Goal: Transaction & Acquisition: Download file/media

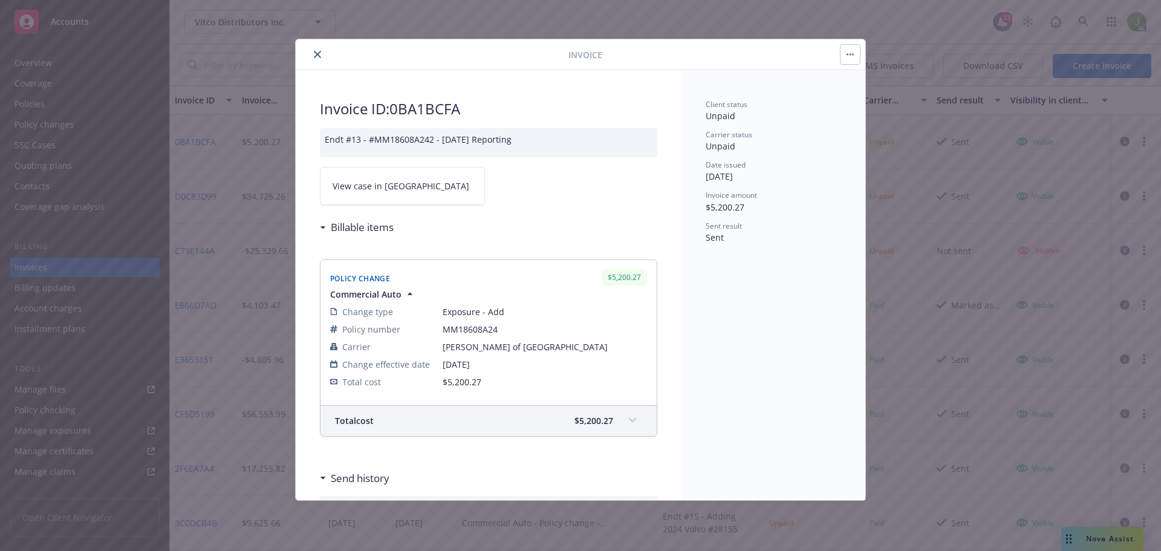
click at [316, 54] on icon "close" at bounding box center [317, 54] width 7 height 7
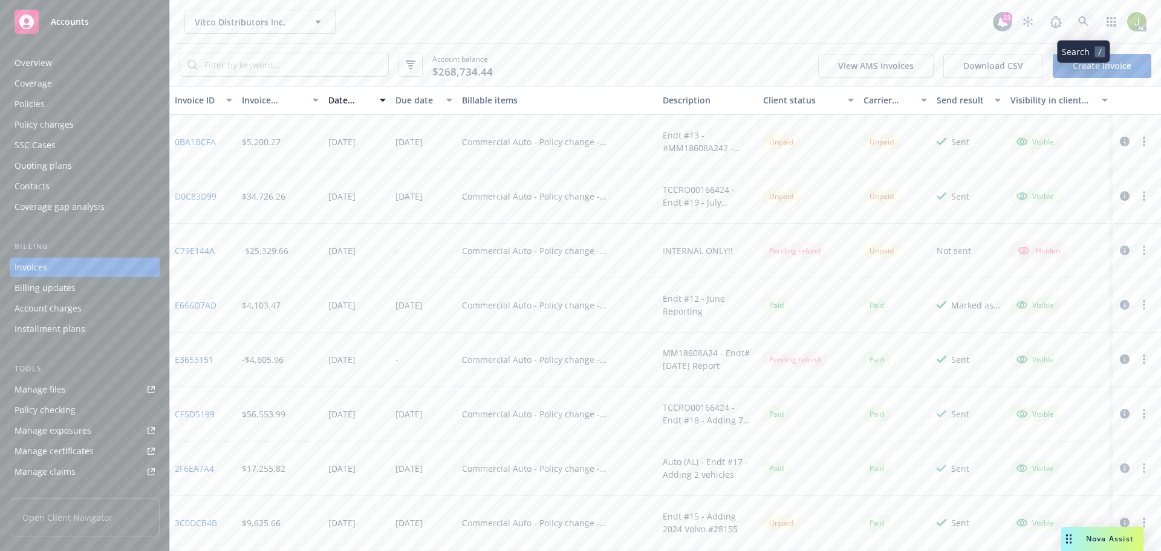
click at [1080, 26] on icon at bounding box center [1083, 21] width 11 height 11
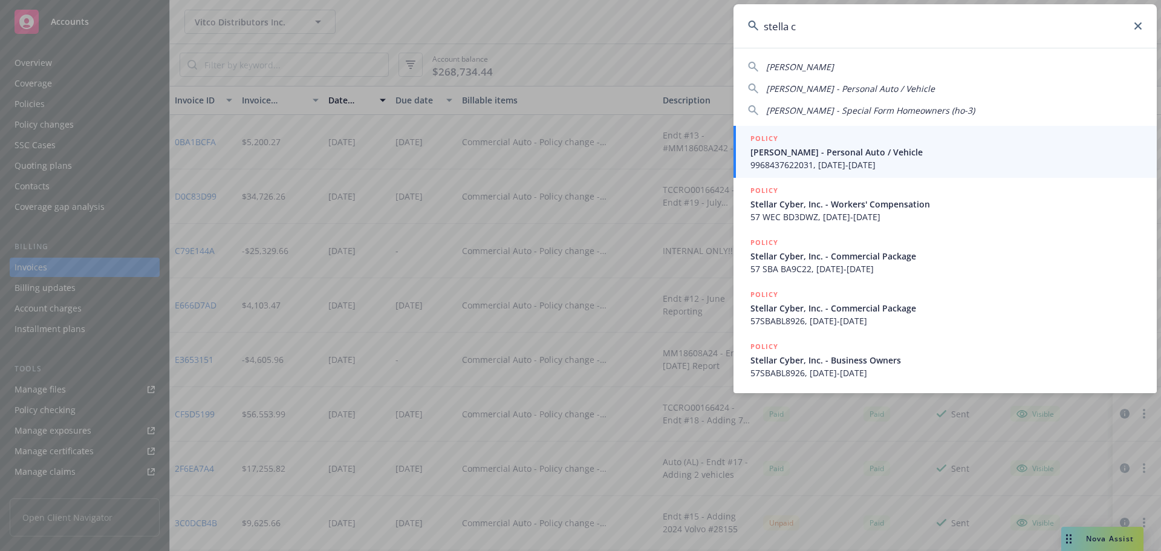
click at [811, 69] on span "Stella Coates" at bounding box center [800, 66] width 68 height 11
type input "Stella Coates"
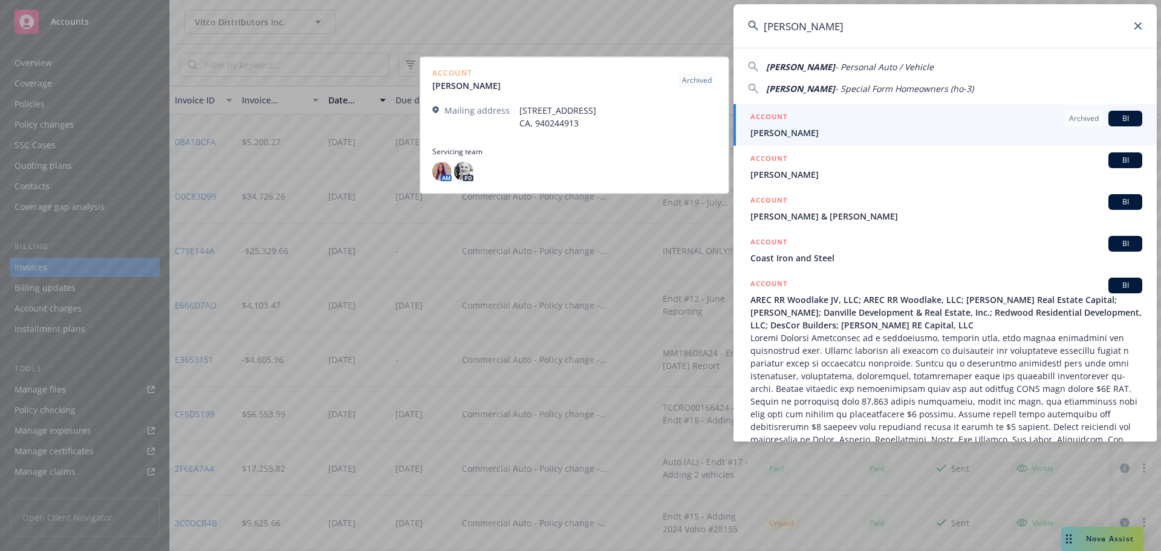
click at [809, 129] on span "Stella Coates" at bounding box center [947, 132] width 392 height 13
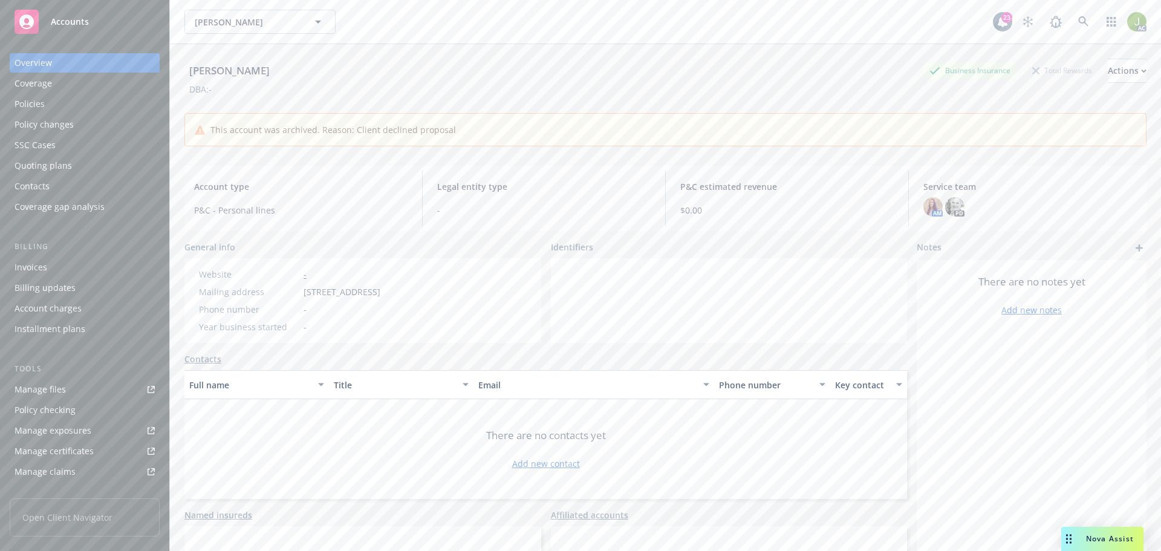
click at [92, 268] on div "Invoices" at bounding box center [85, 267] width 140 height 19
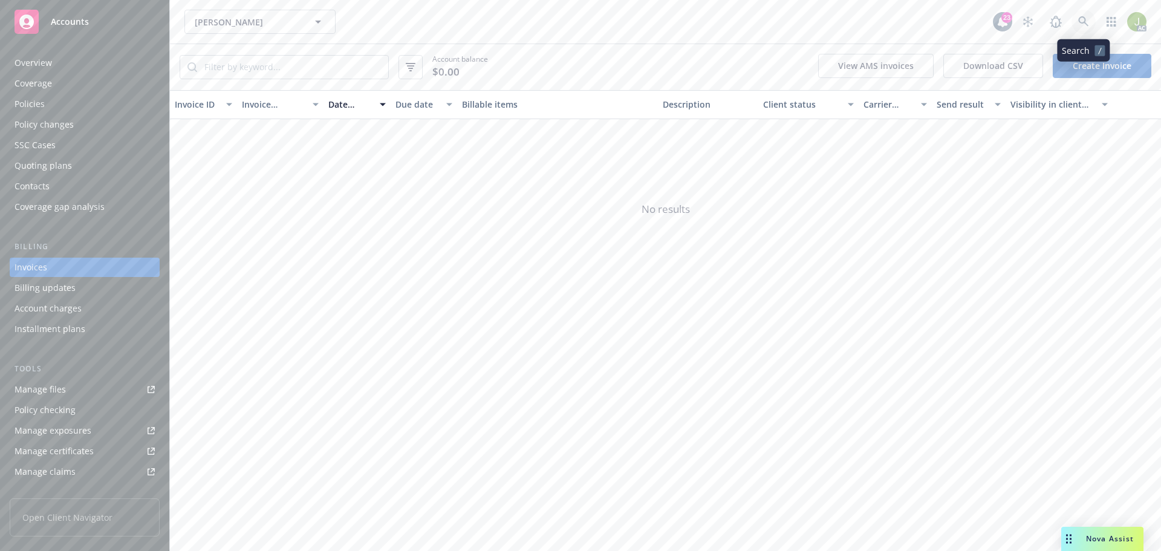
click at [1084, 24] on icon at bounding box center [1083, 21] width 11 height 11
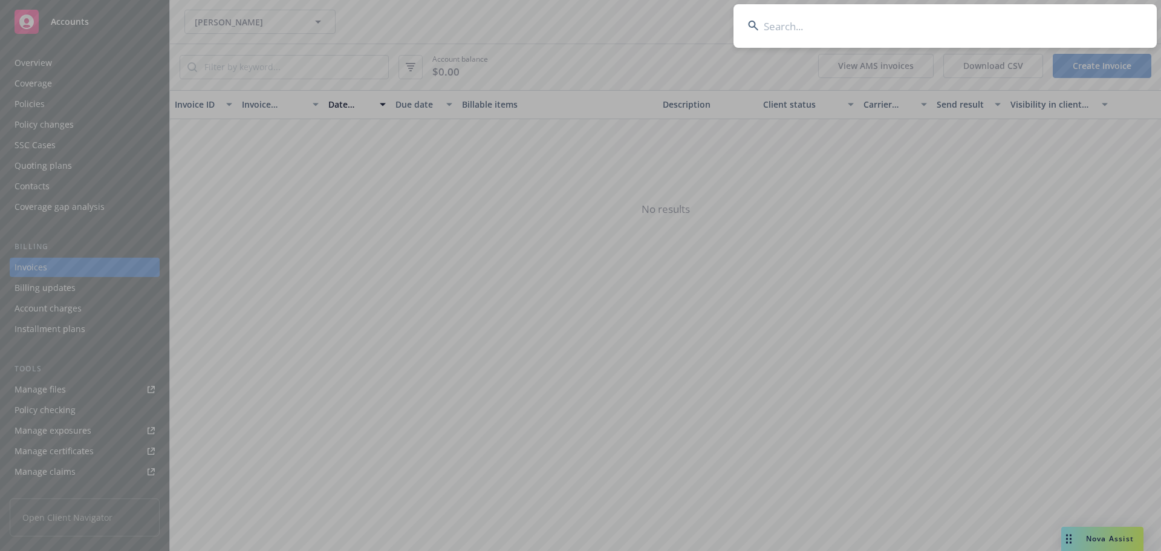
click at [939, 27] on input at bounding box center [945, 26] width 423 height 44
click at [867, 25] on input at bounding box center [945, 26] width 423 height 44
paste input "1360310"
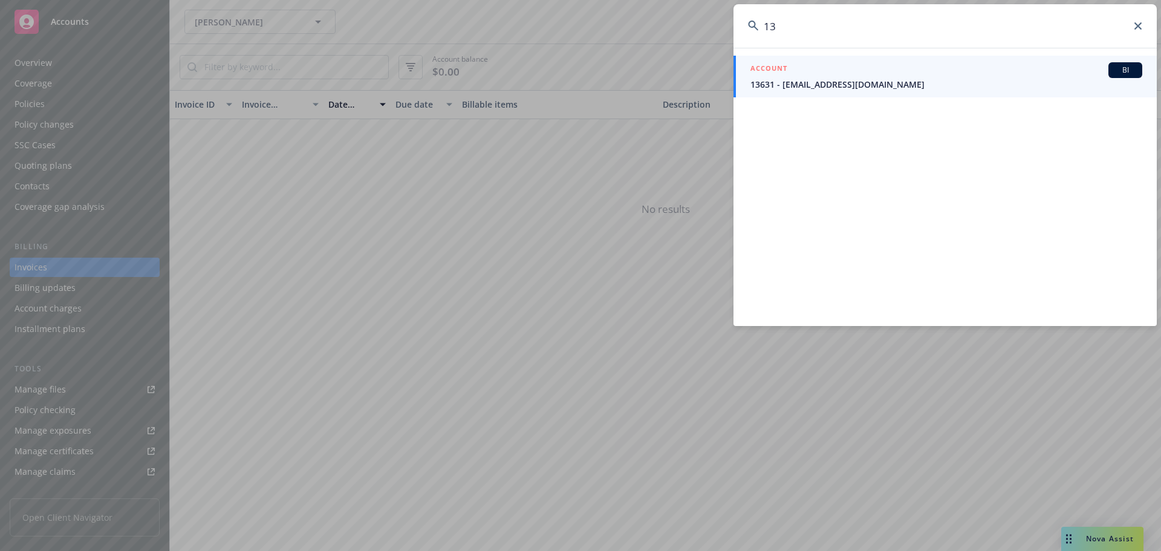
type input "1"
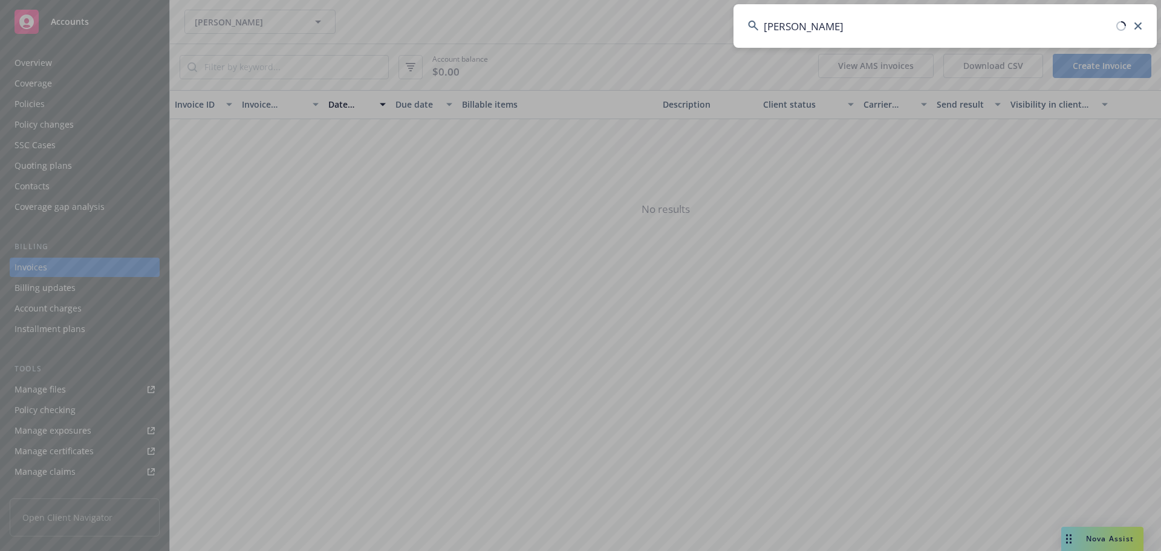
type input "stella coates"
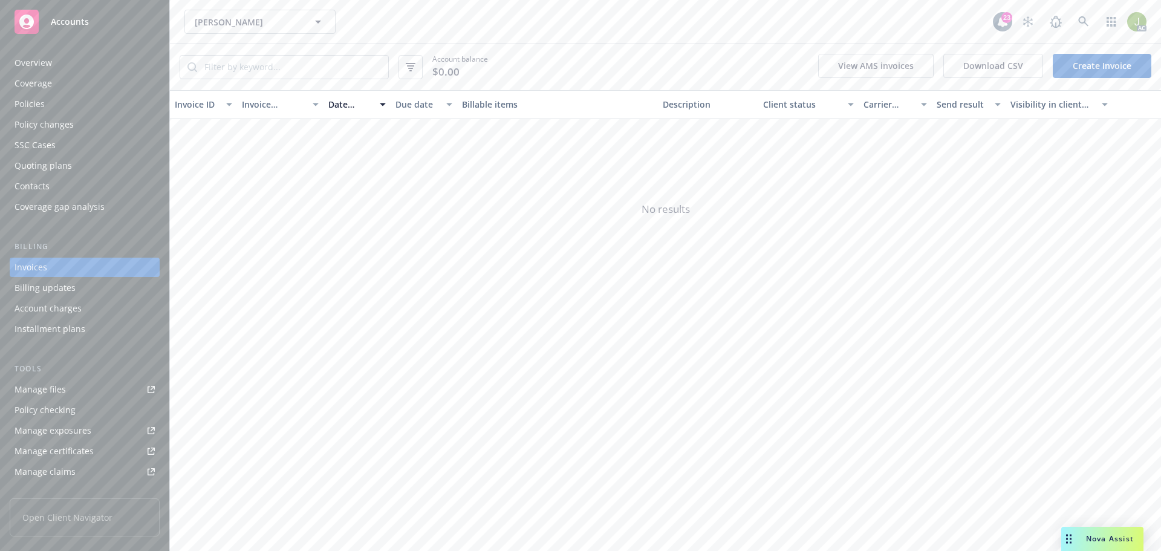
click at [87, 60] on div "Overview" at bounding box center [85, 62] width 140 height 19
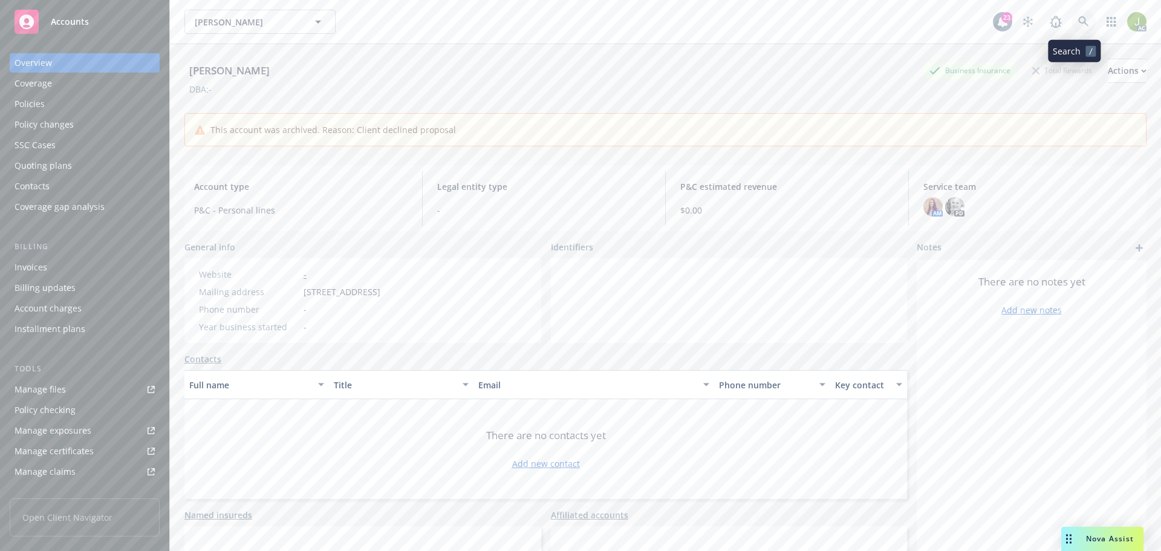
click at [1078, 24] on icon at bounding box center [1083, 21] width 11 height 11
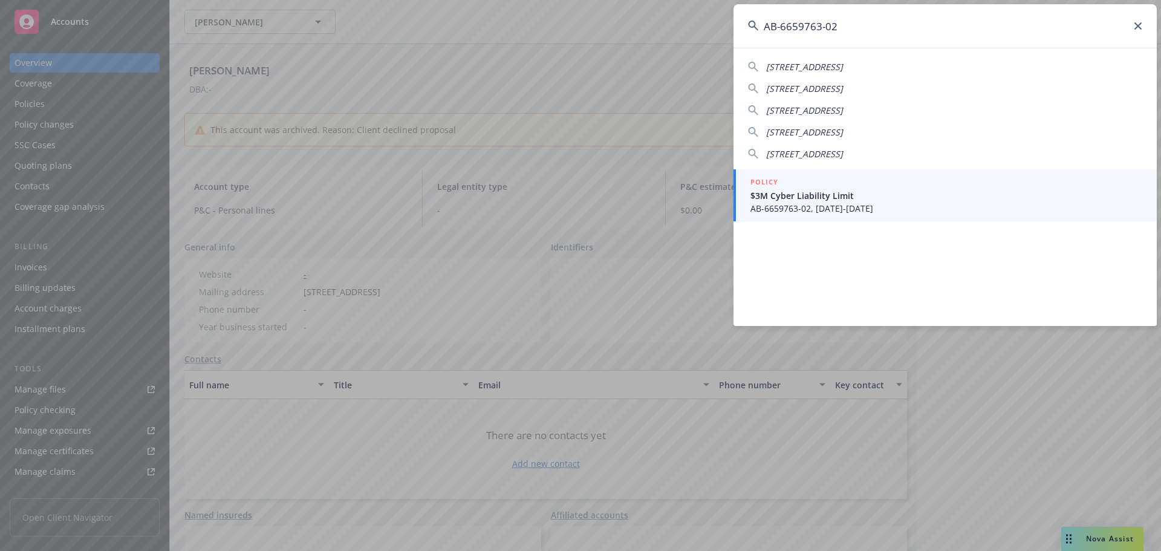
type input "AB-6659763-02"
click at [805, 184] on div "POLICY" at bounding box center [947, 182] width 392 height 13
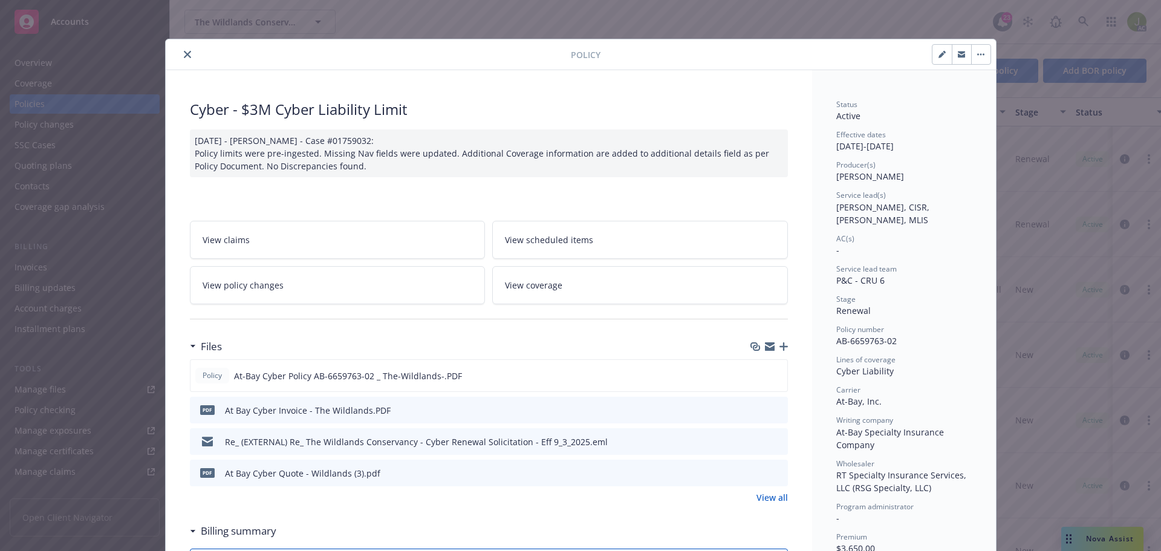
click at [774, 411] on icon "preview file" at bounding box center [776, 409] width 11 height 8
click at [187, 54] on button "close" at bounding box center [187, 54] width 15 height 15
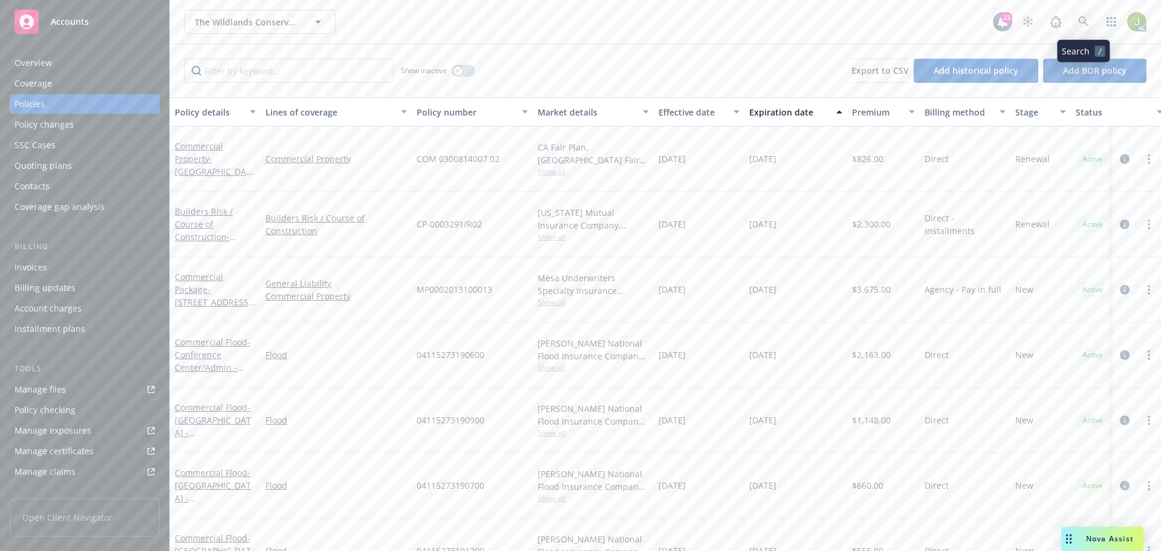
click at [1076, 21] on link at bounding box center [1084, 22] width 24 height 24
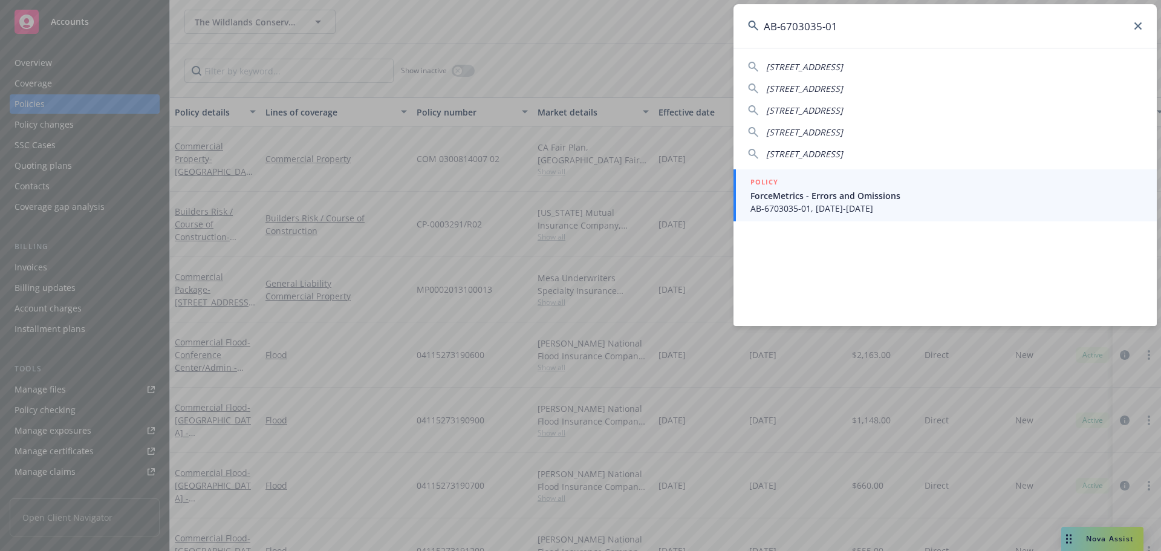
type input "AB-6703035-01"
click at [820, 195] on span "ForceMetrics - Errors and Omissions" at bounding box center [947, 195] width 392 height 13
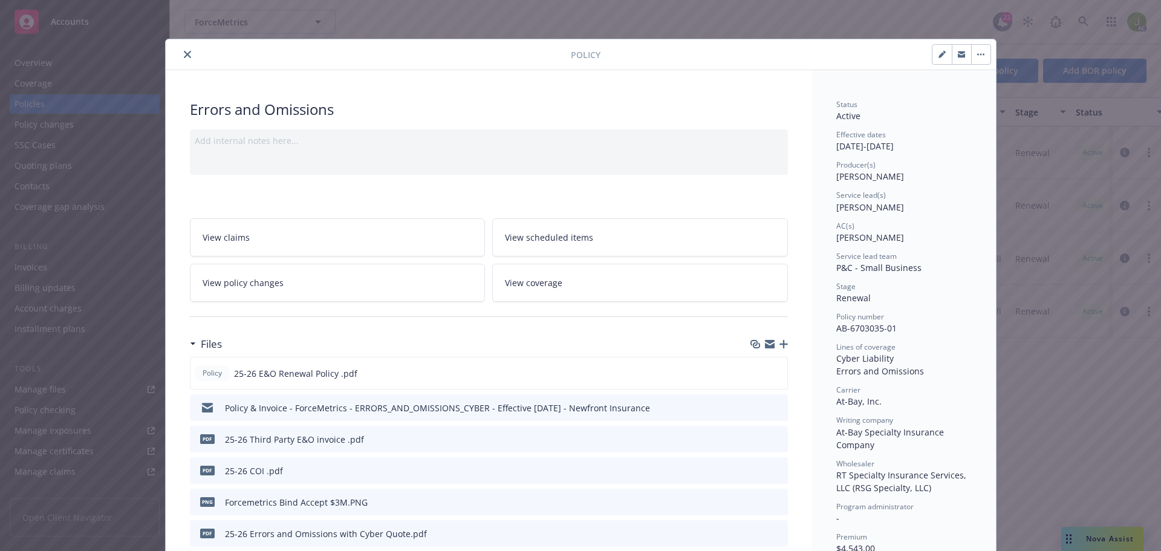
scroll to position [60, 0]
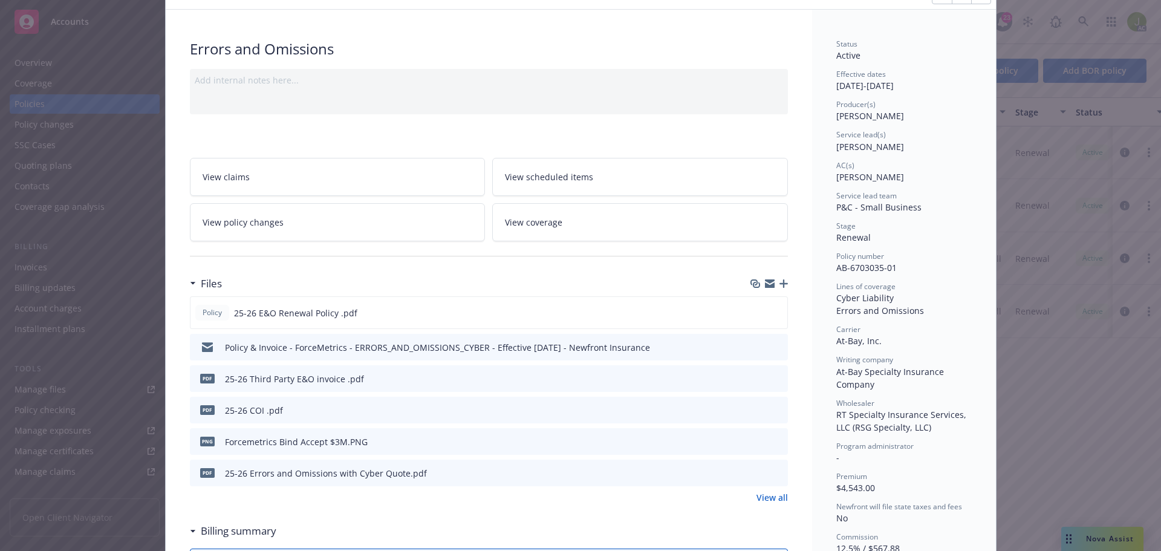
click at [776, 375] on icon "preview file" at bounding box center [776, 378] width 11 height 8
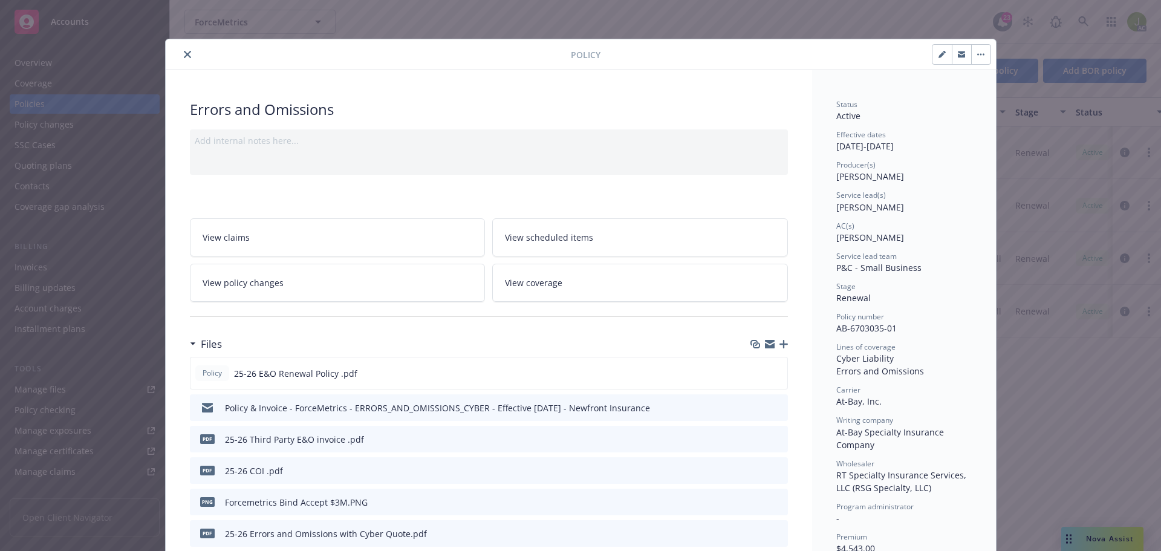
click at [184, 57] on icon "close" at bounding box center [187, 54] width 7 height 7
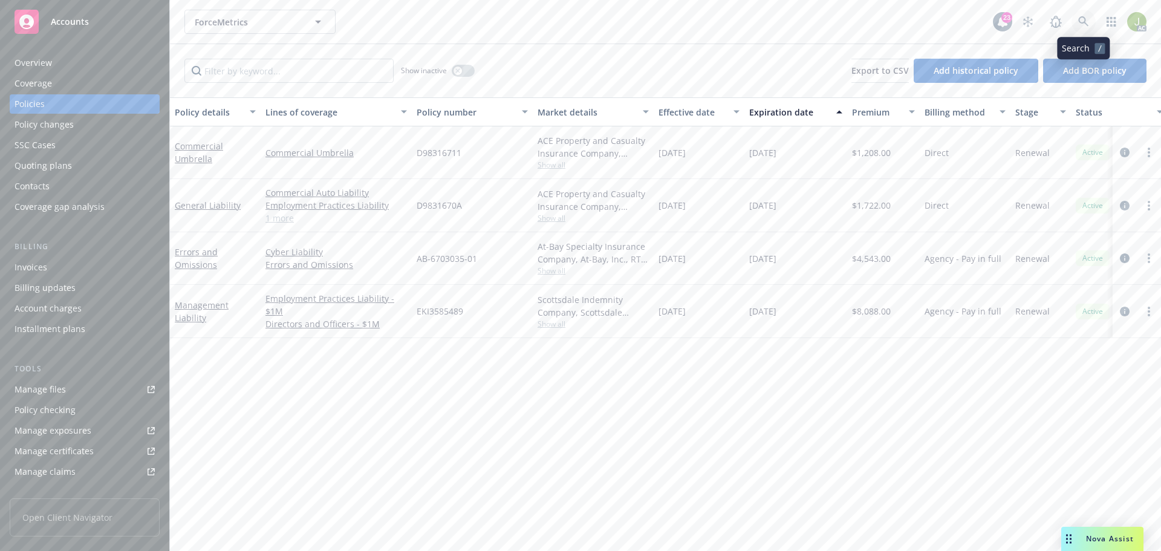
click at [1075, 27] on link at bounding box center [1084, 22] width 24 height 24
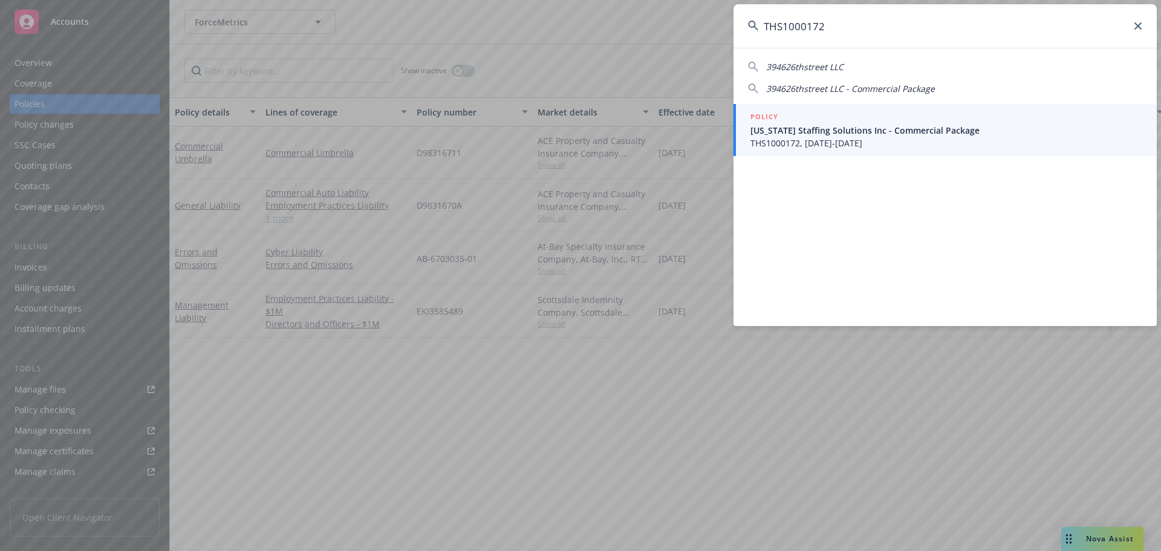
type input "THS1000172"
click at [850, 143] on span "THS1000172, 08/29/2025-08/29/2026" at bounding box center [947, 143] width 392 height 13
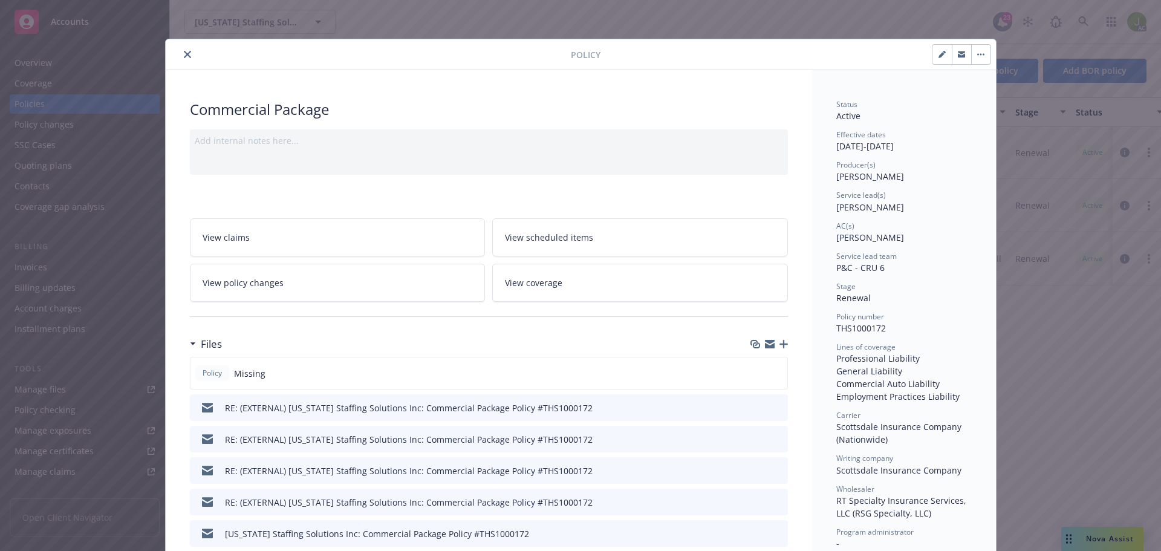
click at [184, 54] on icon "close" at bounding box center [187, 54] width 7 height 7
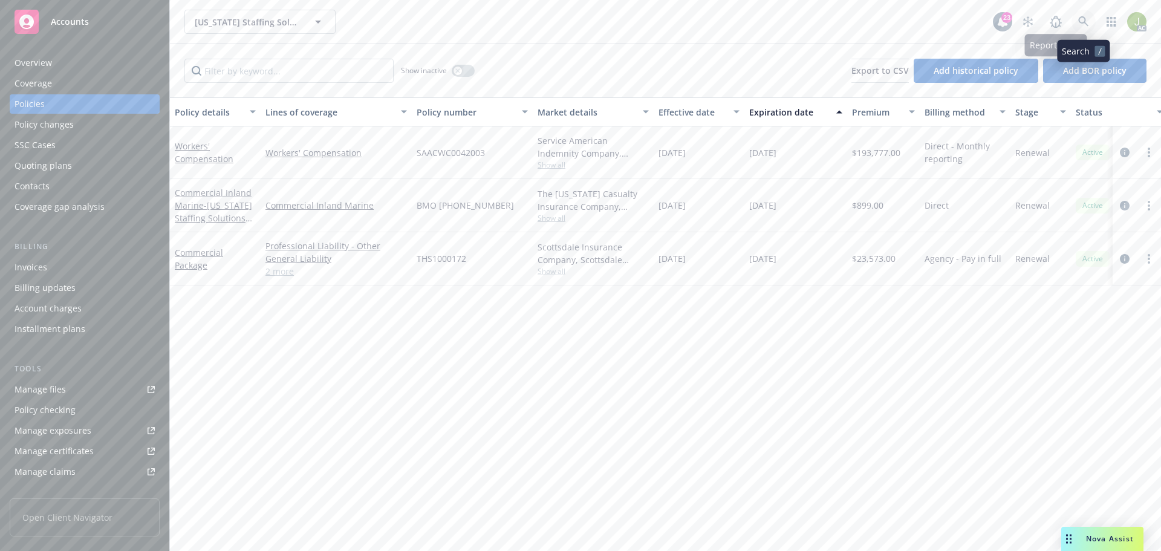
click at [1081, 23] on icon at bounding box center [1083, 21] width 10 height 10
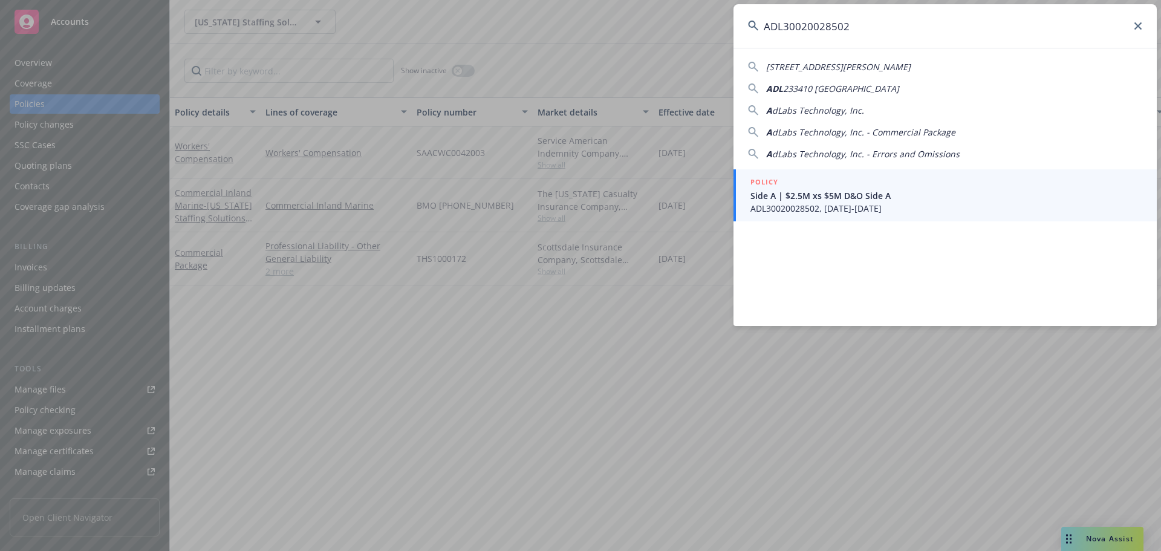
type input "ADL30020028502"
click at [803, 204] on span "ADL30020028502, 05/06/2024-05/06/2025" at bounding box center [947, 208] width 392 height 13
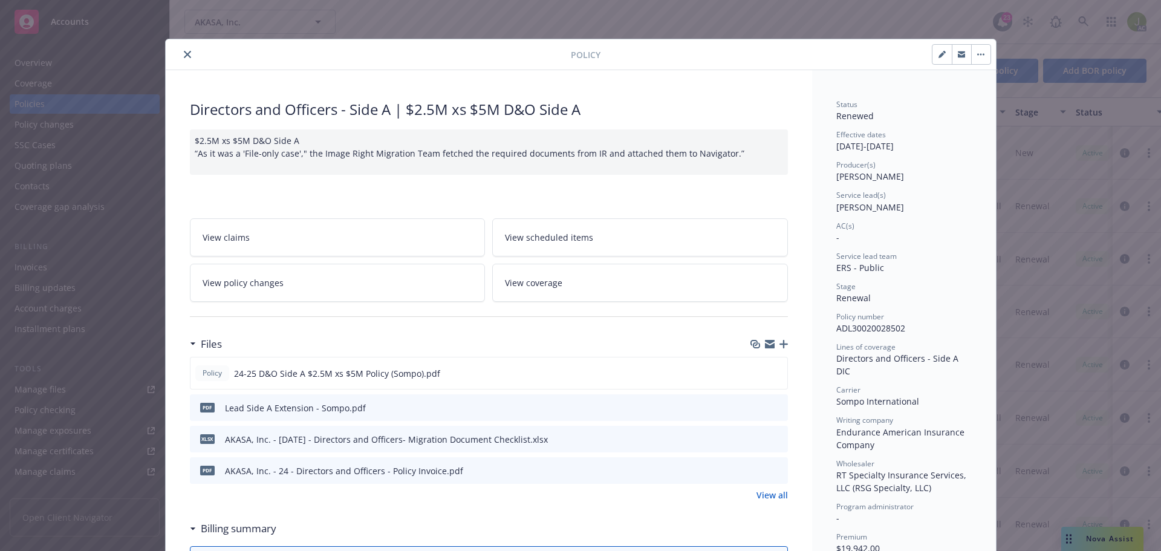
click at [185, 53] on icon "close" at bounding box center [187, 54] width 7 height 7
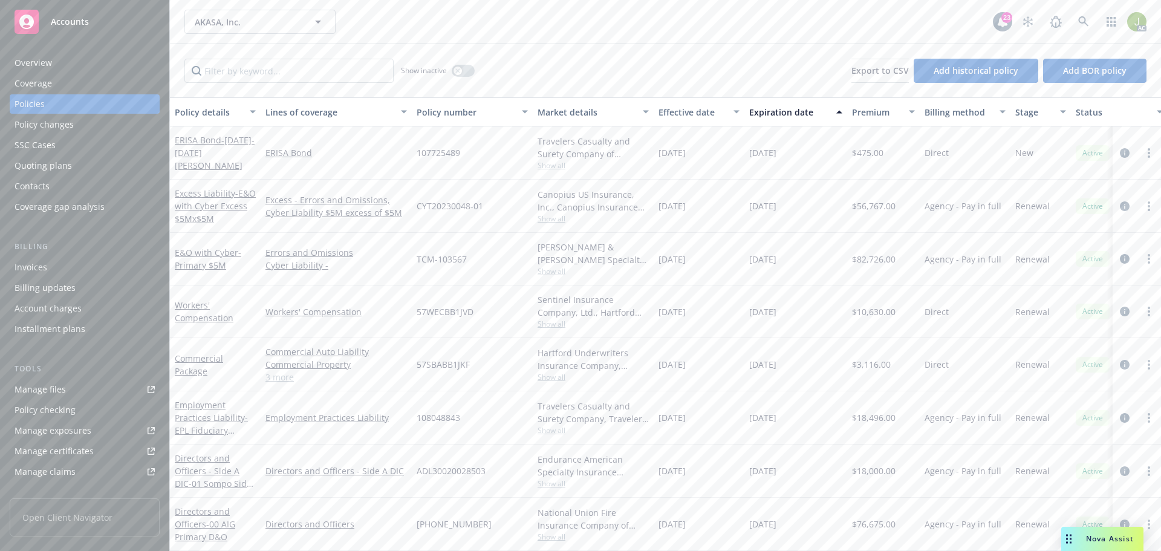
click at [103, 266] on div "Invoices" at bounding box center [85, 267] width 140 height 19
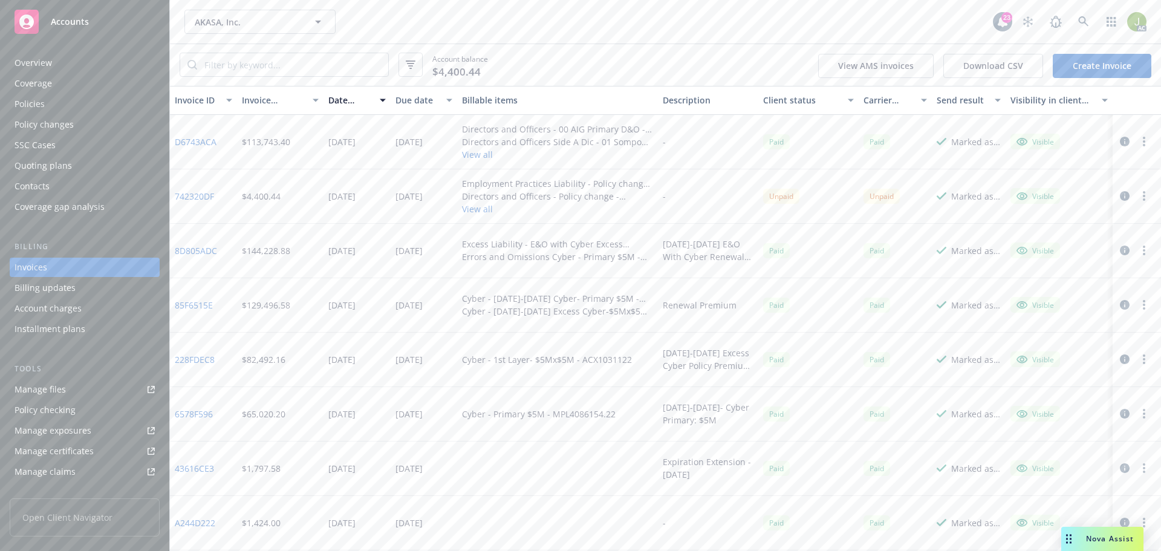
click at [101, 106] on div "Policies" at bounding box center [85, 103] width 140 height 19
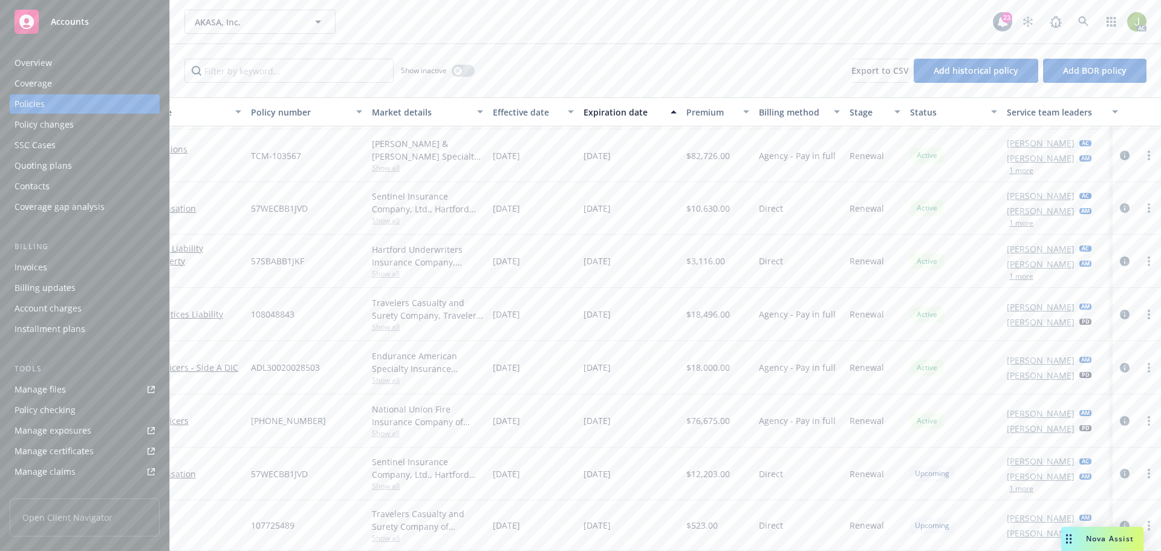
scroll to position [108, 0]
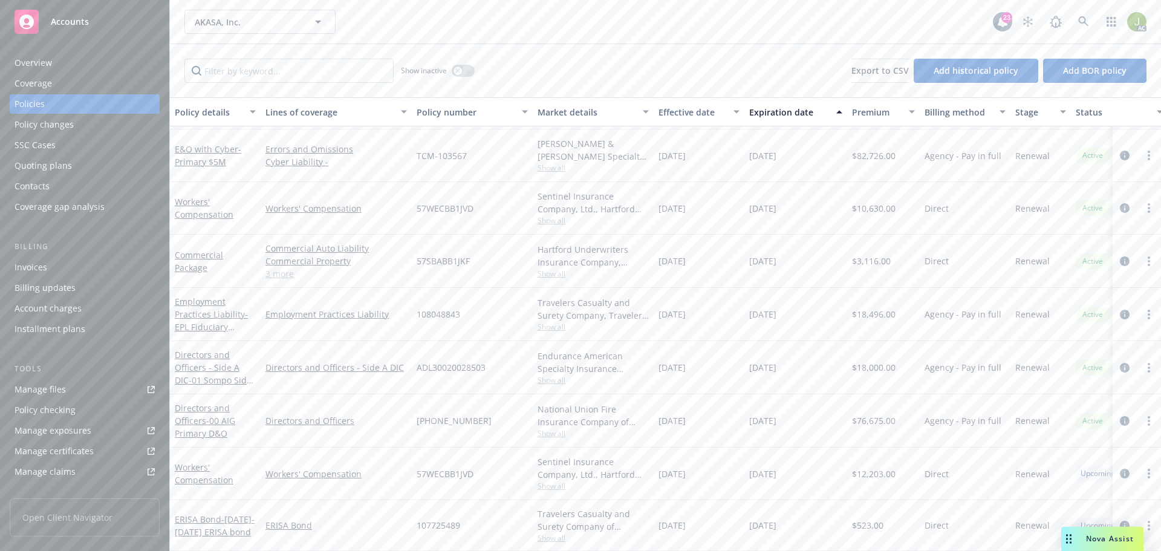
click at [90, 71] on div "Overview" at bounding box center [85, 62] width 140 height 19
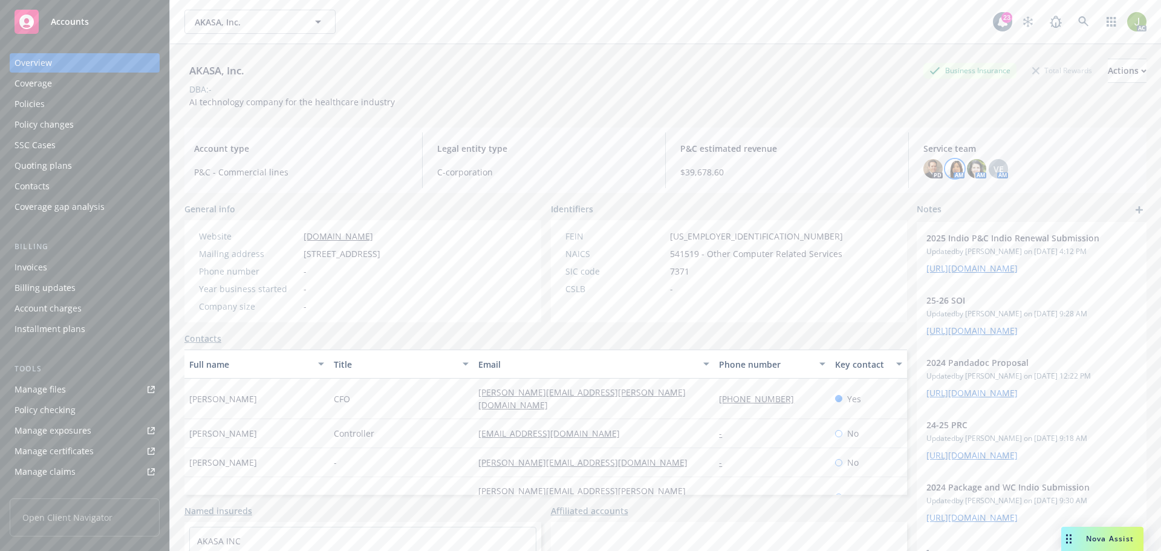
click at [953, 172] on img at bounding box center [954, 168] width 19 height 19
click at [972, 173] on img at bounding box center [976, 168] width 19 height 19
click at [958, 173] on div "PD AM AM VE AM" at bounding box center [1029, 168] width 213 height 19
click at [954, 173] on img at bounding box center [954, 168] width 19 height 19
click at [967, 174] on img at bounding box center [976, 168] width 19 height 19
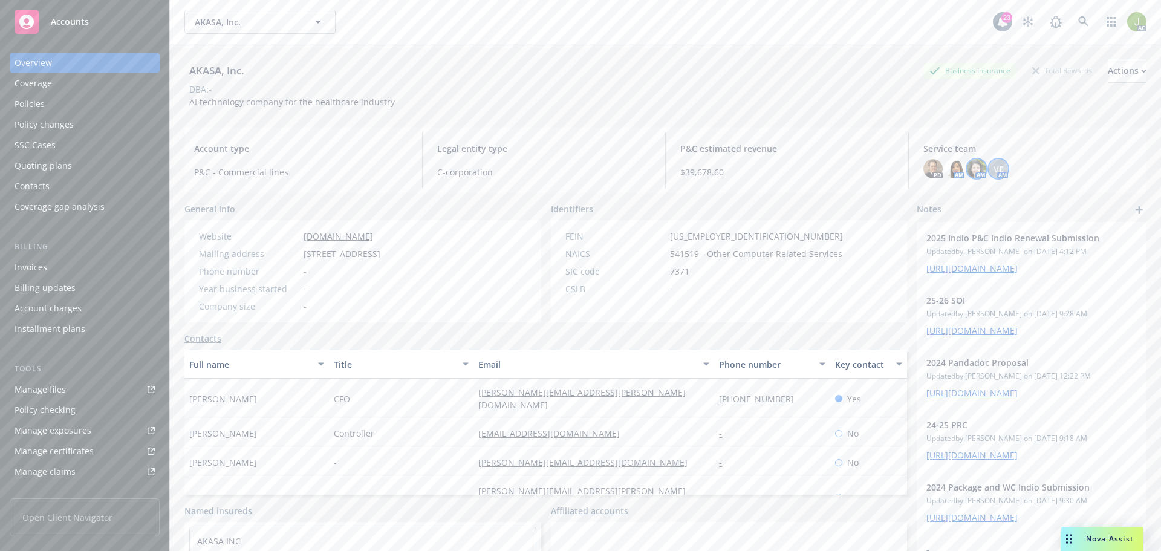
click at [994, 174] on span "VE" at bounding box center [999, 169] width 10 height 13
click at [826, 120] on div "AKASA, Inc. Business Insurance Total Rewards Actions DBA: - AI technology compa…" at bounding box center [665, 312] width 962 height 536
click at [81, 269] on div "Invoices" at bounding box center [85, 267] width 140 height 19
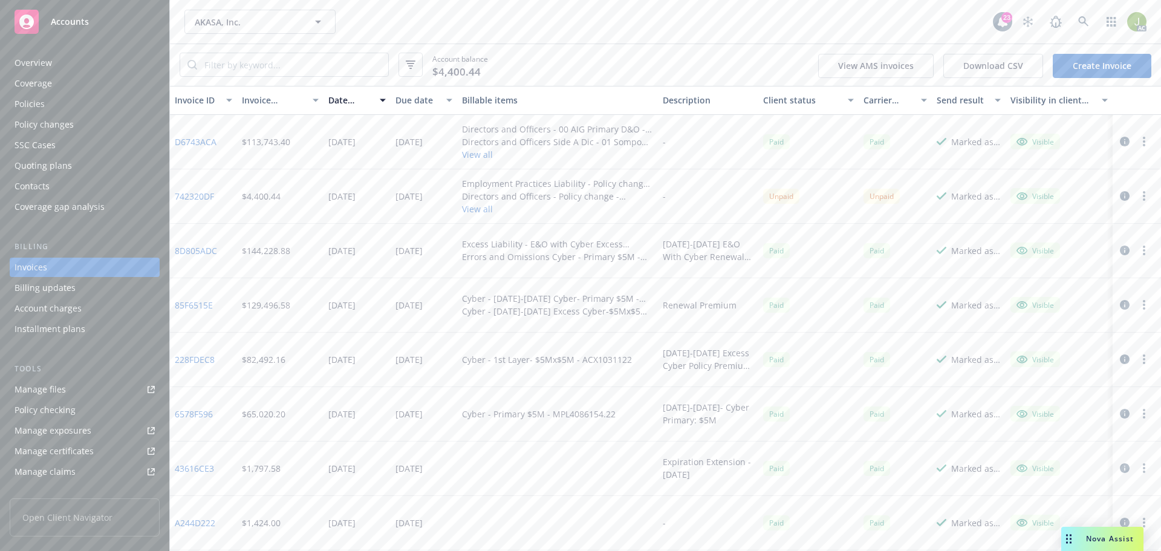
click at [483, 158] on button "View all" at bounding box center [557, 154] width 191 height 13
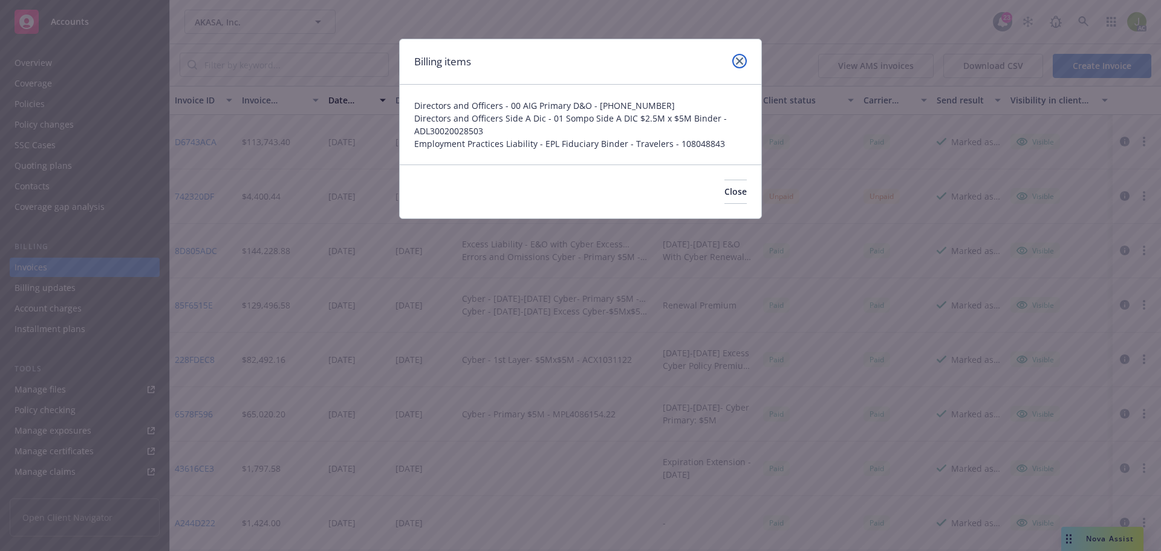
click at [735, 60] on link "close" at bounding box center [739, 61] width 15 height 15
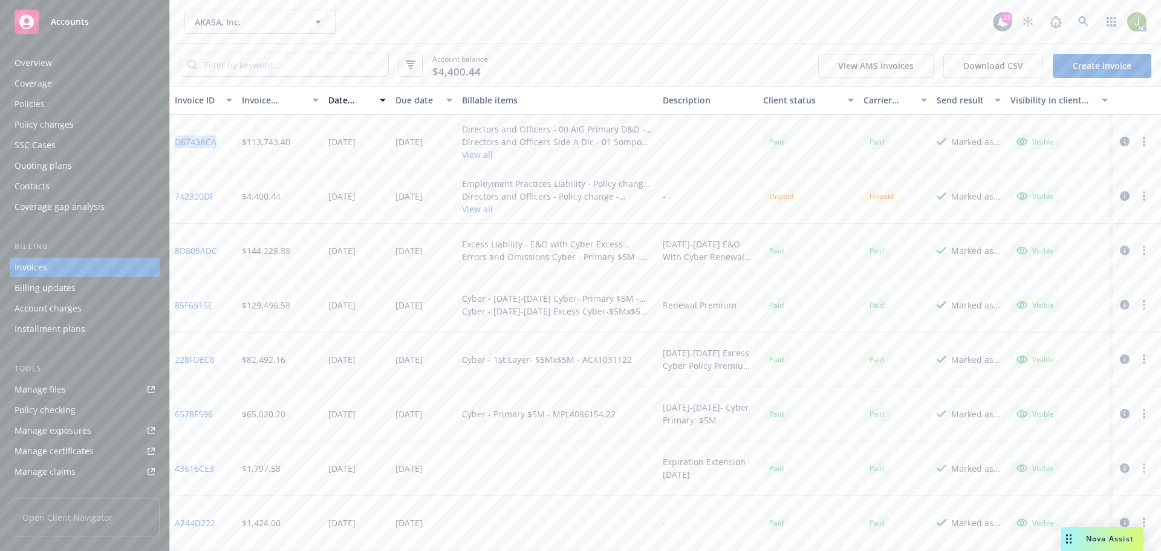
drag, startPoint x: 220, startPoint y: 140, endPoint x: 176, endPoint y: 145, distance: 43.7
click at [176, 145] on div "D6743ACA" at bounding box center [203, 142] width 67 height 54
copy link "D6743ACA"
click at [1081, 21] on icon at bounding box center [1083, 21] width 11 height 11
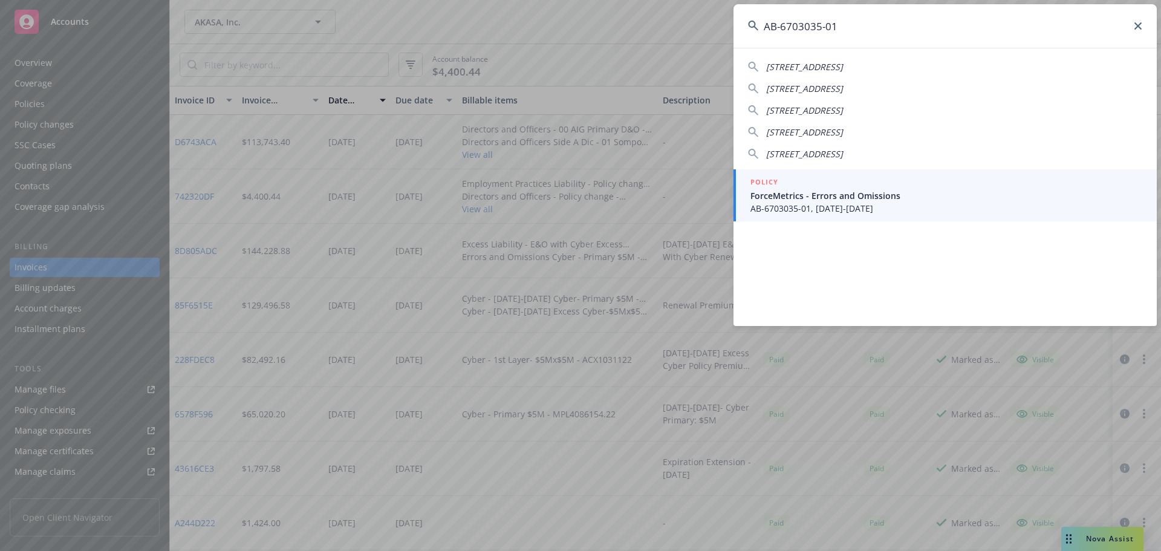
type input "AB-6703035-01"
click at [821, 195] on span "ForceMetrics - Errors and Omissions" at bounding box center [947, 195] width 392 height 13
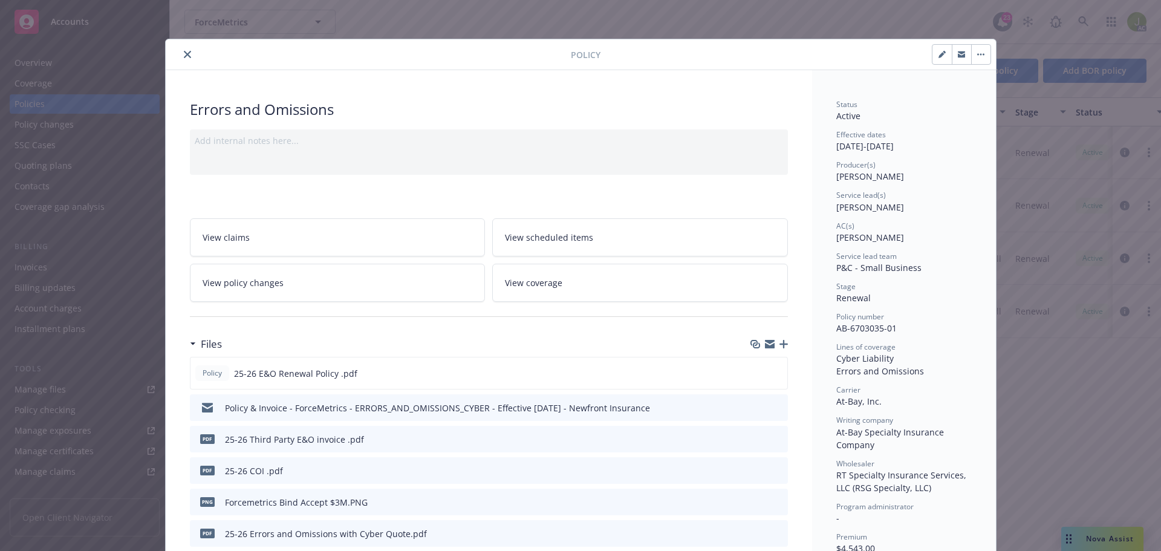
click at [184, 56] on icon "close" at bounding box center [187, 54] width 7 height 7
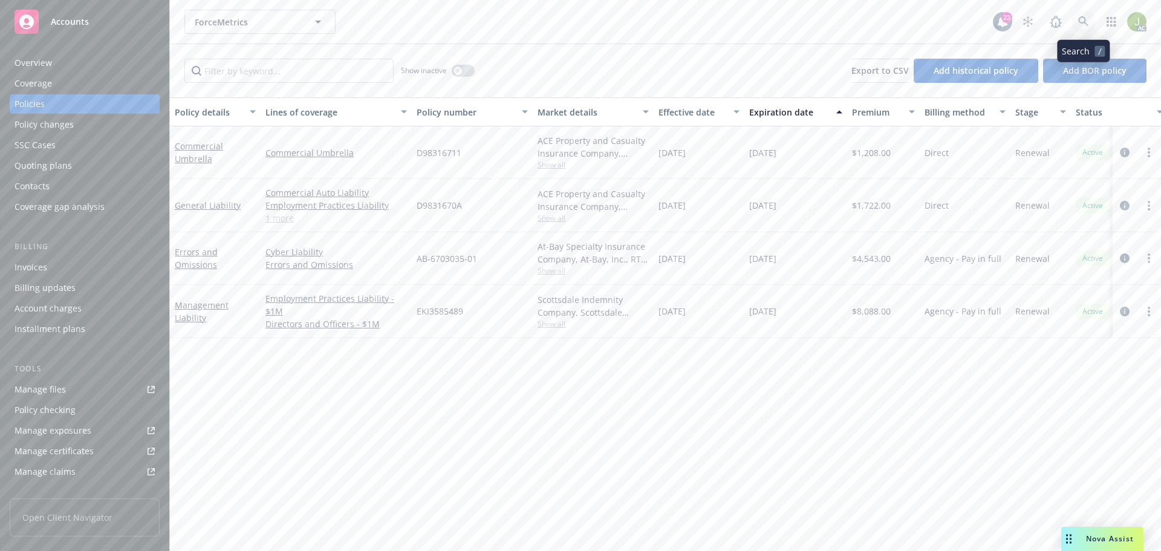
click at [1083, 21] on icon at bounding box center [1083, 21] width 11 height 11
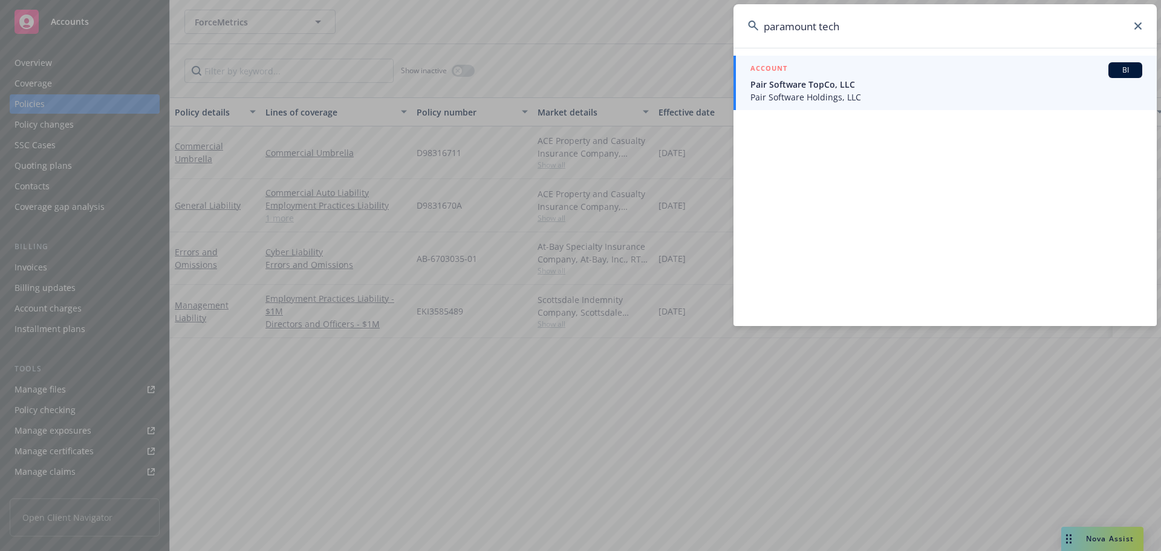
drag, startPoint x: 891, startPoint y: 18, endPoint x: 640, endPoint y: 34, distance: 251.5
click at [640, 34] on div "paramount tech ACCOUNT BI Pair Software TopCo, LLC Pair Software Holdings, LLC" at bounding box center [580, 275] width 1161 height 551
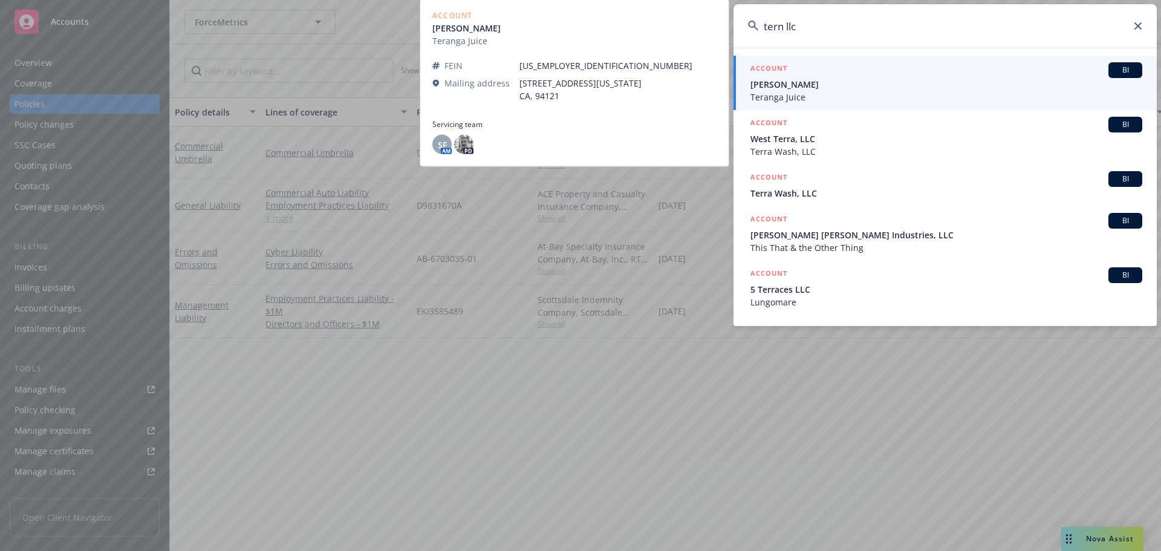
type input "tern llc"
click at [798, 88] on span "[PERSON_NAME]" at bounding box center [947, 84] width 392 height 13
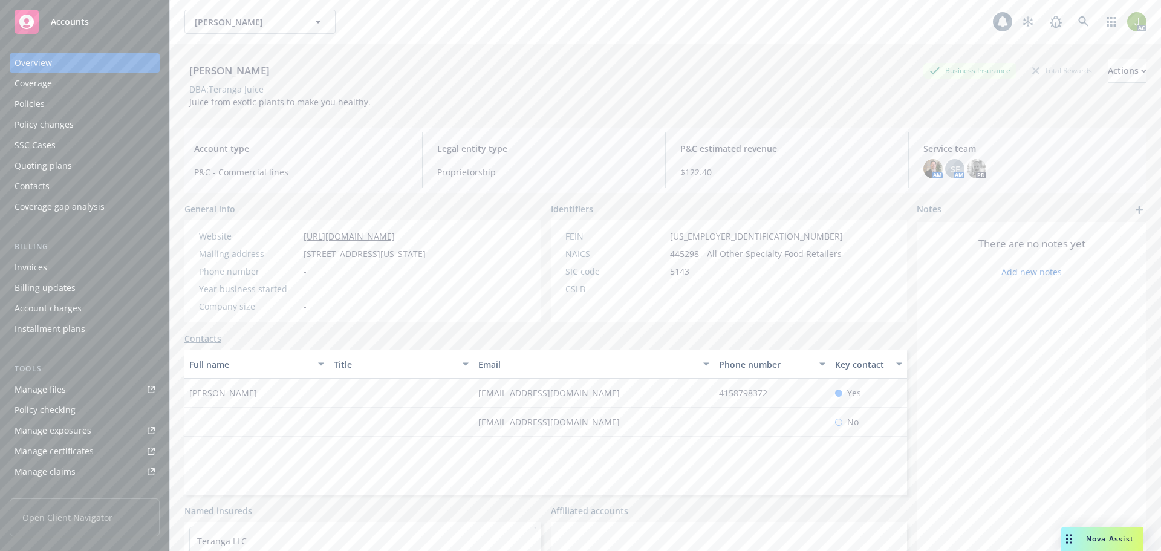
click at [84, 262] on div "Invoices" at bounding box center [85, 267] width 140 height 19
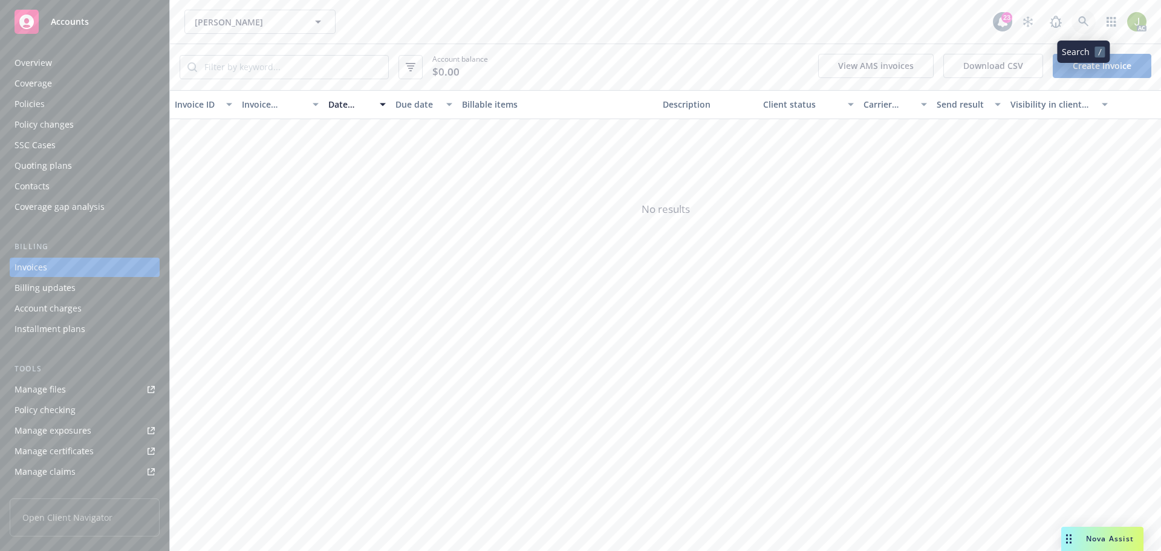
click at [1084, 24] on icon at bounding box center [1083, 21] width 11 height 11
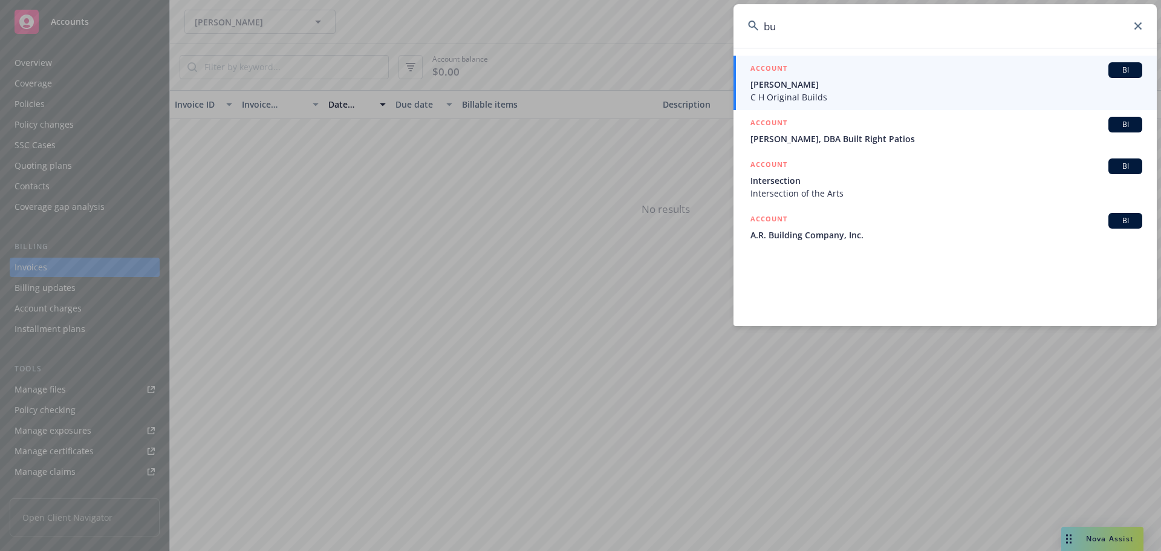
type input "b"
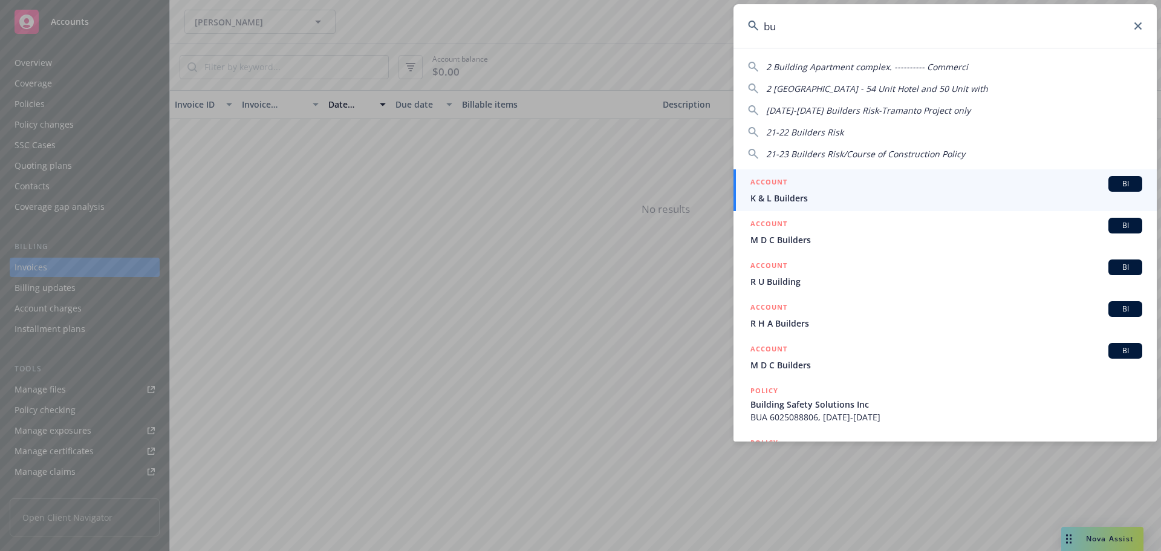
type input "b"
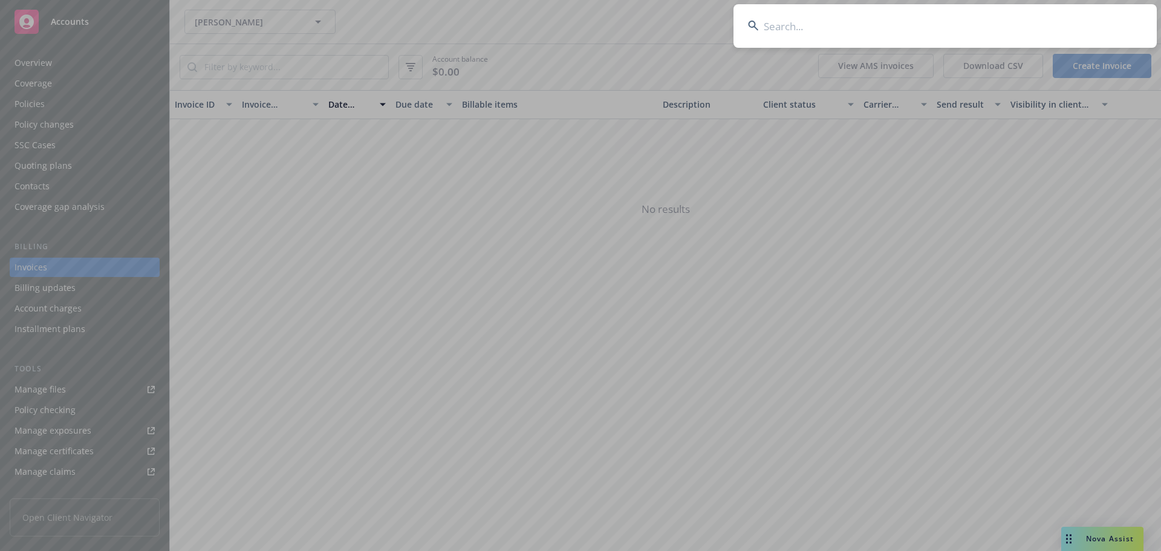
paste input "Transparency Analytics Inc"
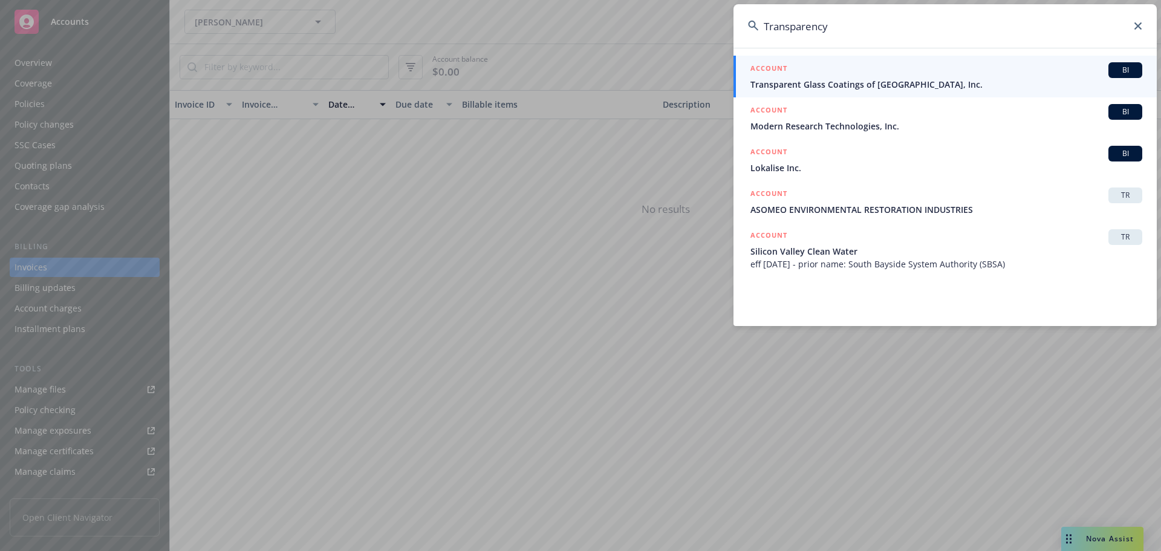
drag, startPoint x: 827, startPoint y: 24, endPoint x: 746, endPoint y: 23, distance: 81.0
click at [766, 23] on input "Transparency" at bounding box center [945, 26] width 423 height 44
paste input "452520"
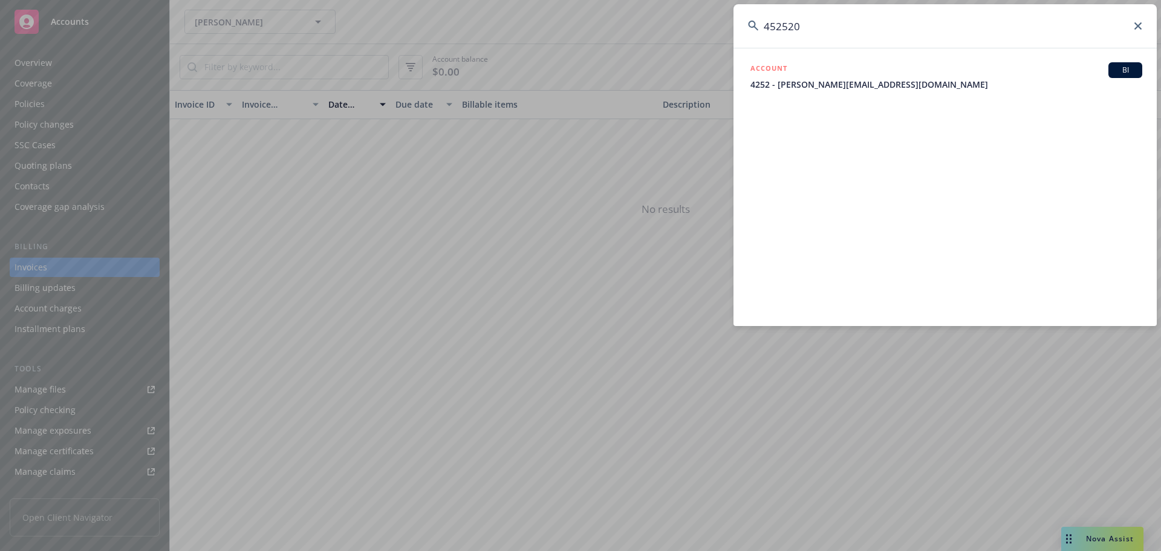
type input "452520"
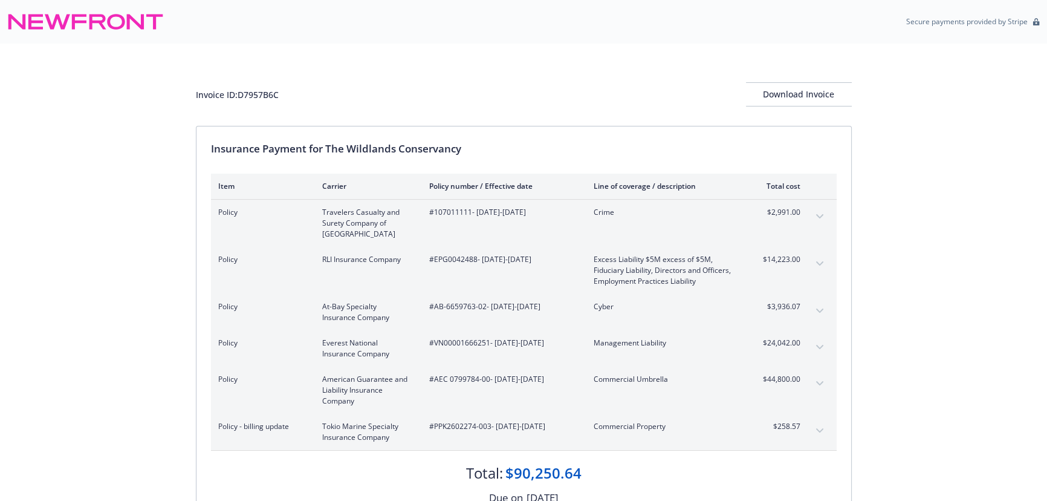
click at [814, 310] on button "expand content" at bounding box center [819, 310] width 19 height 19
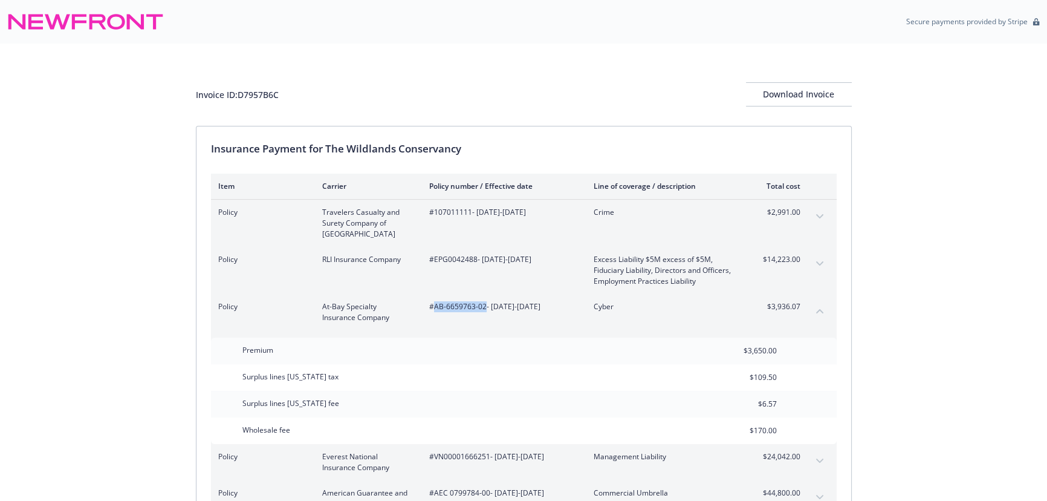
drag, startPoint x: 485, startPoint y: 307, endPoint x: 435, endPoint y: 306, distance: 49.6
click at [435, 306] on span "#AB-6659763-02 - 09/03/2025-09/03/2026" at bounding box center [501, 306] width 145 height 11
copy span "AB-6659763-02"
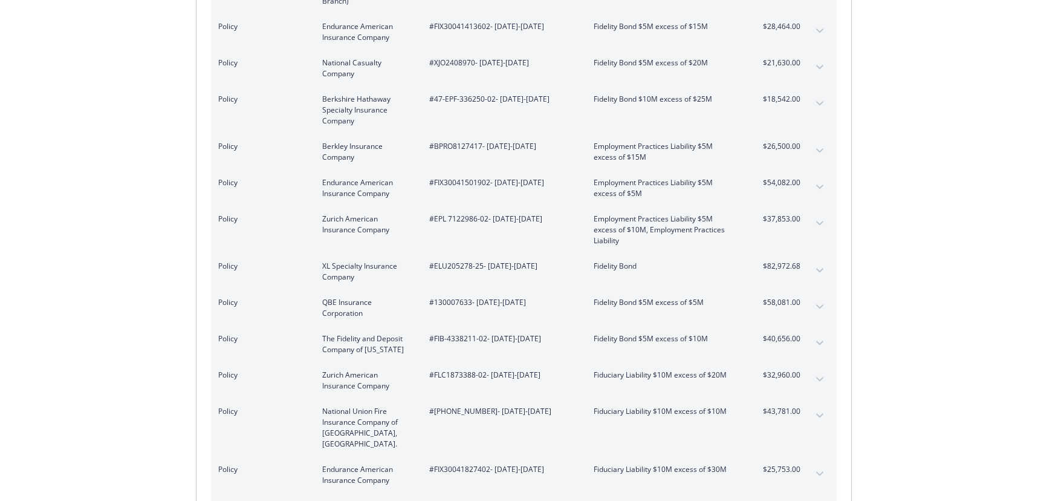
scroll to position [1210, 0]
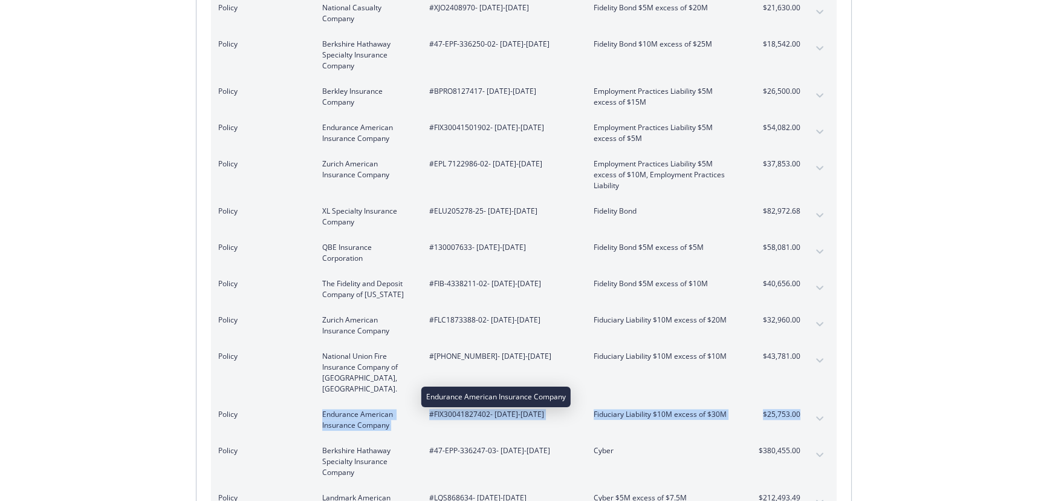
drag, startPoint x: 804, startPoint y: 391, endPoint x: 302, endPoint y: 385, distance: 502.6
click at [302, 402] on div "Policy Endurance American Insurance Company #FIX30041827402 - 07/20/2025-07/31/…" at bounding box center [524, 420] width 626 height 36
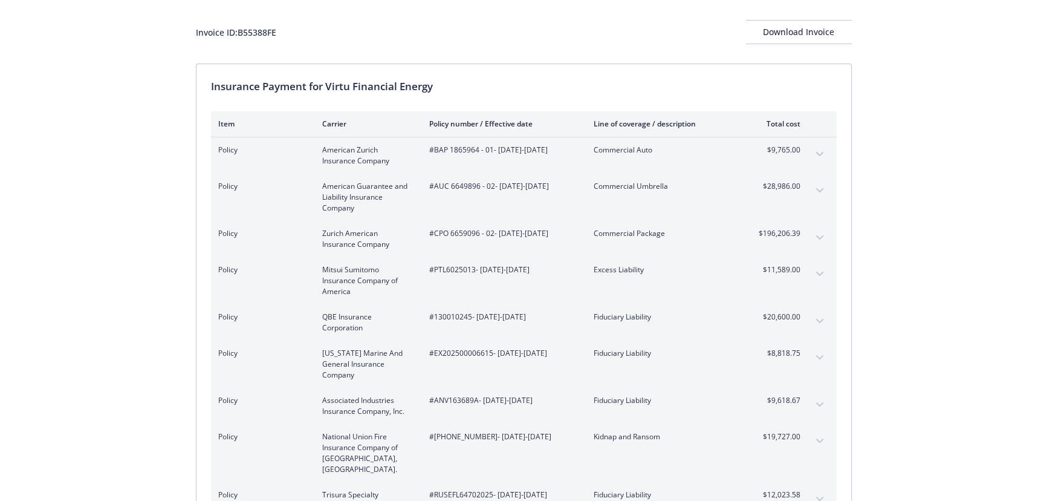
scroll to position [0, 0]
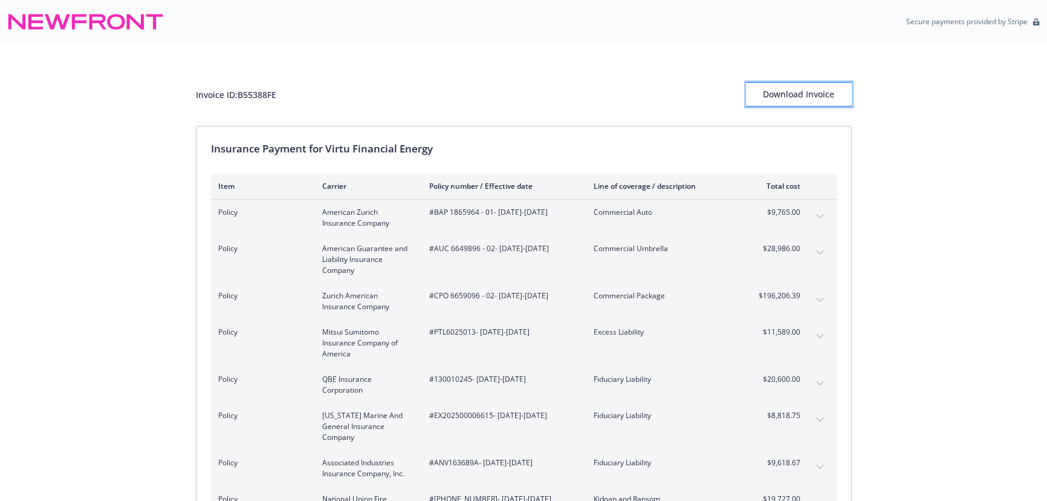
click at [773, 105] on div "Download Invoice" at bounding box center [799, 94] width 106 height 23
drag, startPoint x: 953, startPoint y: 304, endPoint x: 946, endPoint y: 308, distance: 7.9
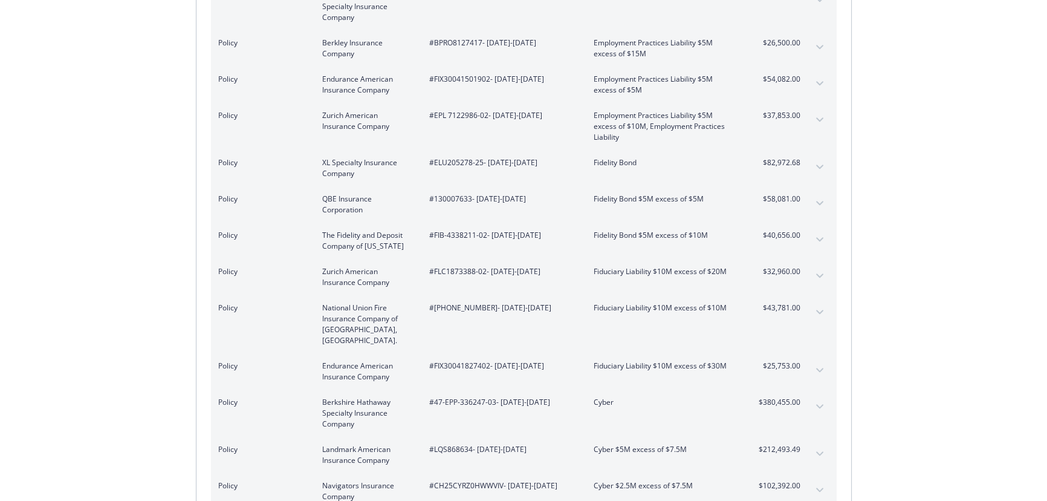
scroll to position [1262, 0]
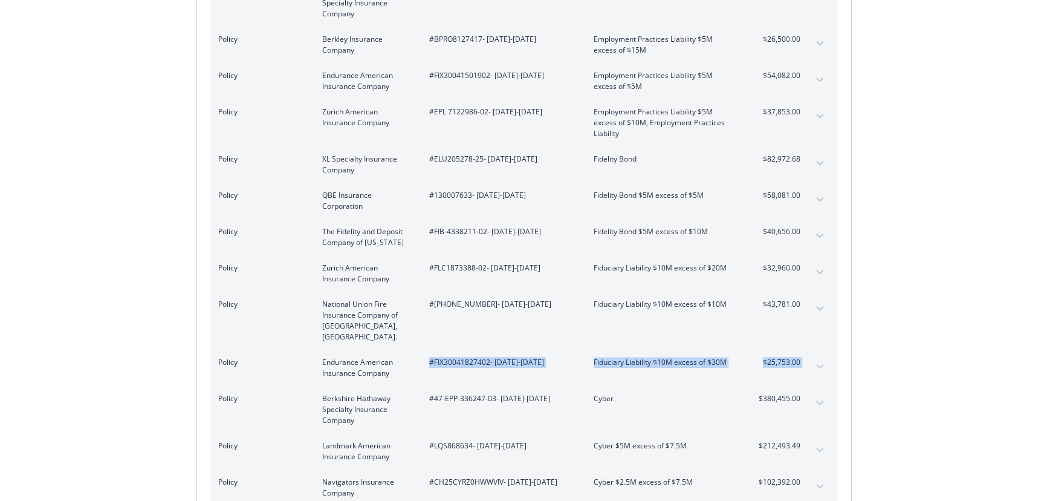
drag, startPoint x: 428, startPoint y: 337, endPoint x: 818, endPoint y: 336, distance: 389.5
click at [818, 350] on div "Policy Endurance American Insurance Company #FIX30041827402 - [DATE]-[DATE] Fid…" at bounding box center [524, 368] width 626 height 36
click at [502, 357] on span "#FIX30041827402 - 07/20/2025-07/31/2026" at bounding box center [501, 362] width 145 height 11
drag, startPoint x: 490, startPoint y: 337, endPoint x: 434, endPoint y: 339, distance: 56.3
click at [434, 357] on span "#FIX30041827402 - 07/20/2025-07/31/2026" at bounding box center [501, 362] width 145 height 11
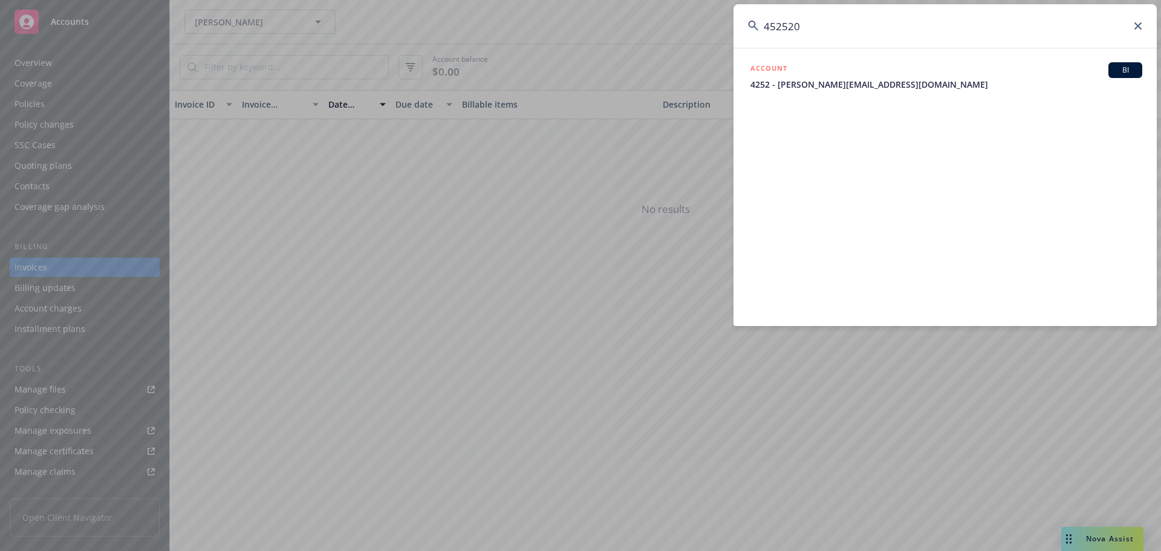
drag, startPoint x: 884, startPoint y: 24, endPoint x: 695, endPoint y: 31, distance: 188.8
click at [681, 27] on div "452520 ACCOUNT BI 4252 - [PERSON_NAME][EMAIL_ADDRESS][DOMAIN_NAME]" at bounding box center [580, 275] width 1161 height 551
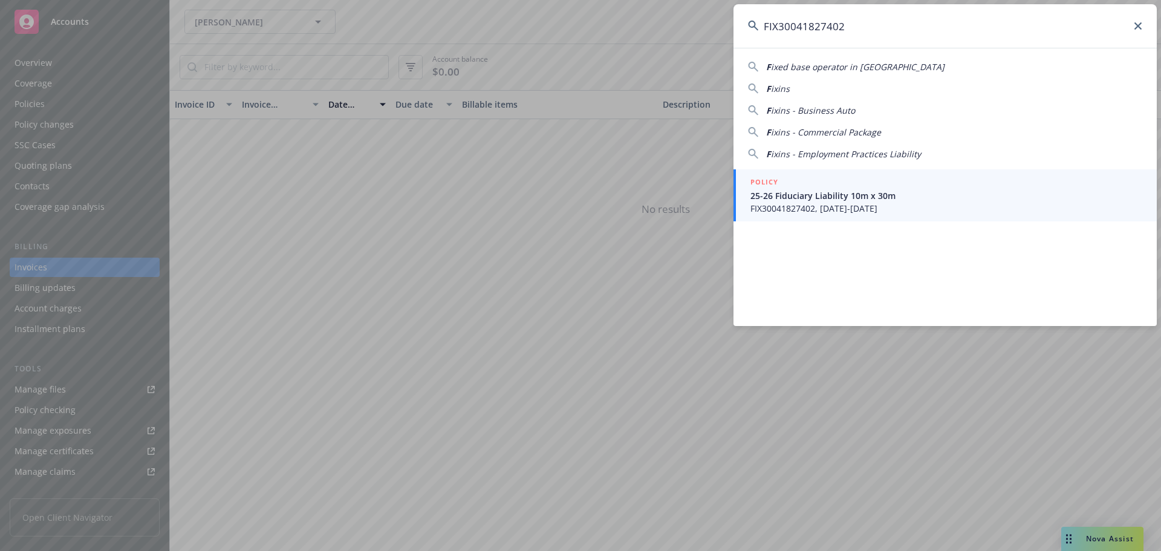
type input "FIX30041827402"
click at [838, 192] on span "25-26 Fiduciary Liability 10m x 30m" at bounding box center [947, 195] width 392 height 13
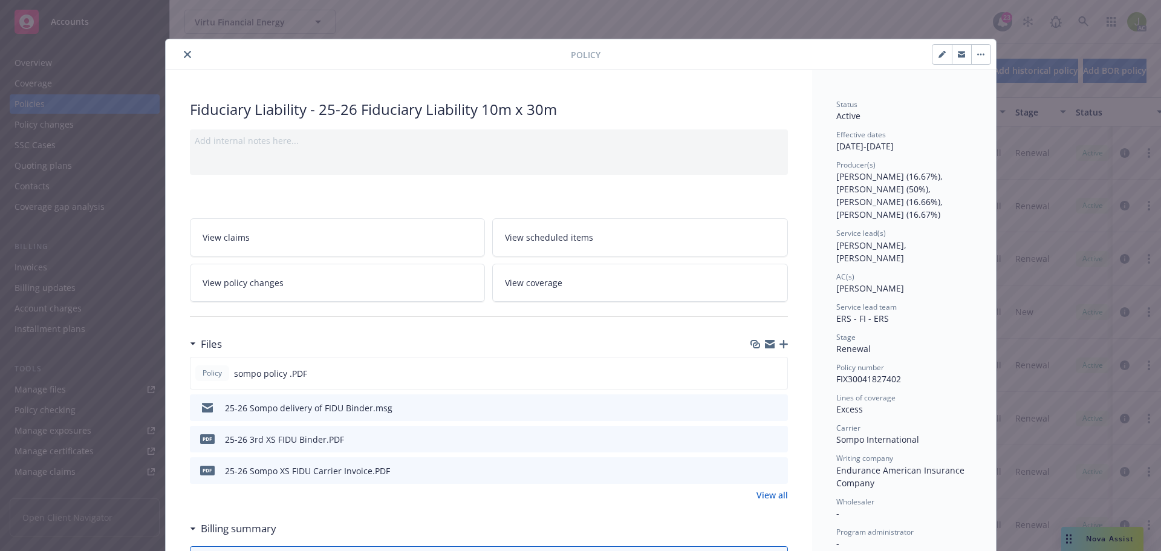
click at [771, 472] on icon "preview file" at bounding box center [776, 470] width 11 height 8
